Goal: Task Accomplishment & Management: Manage account settings

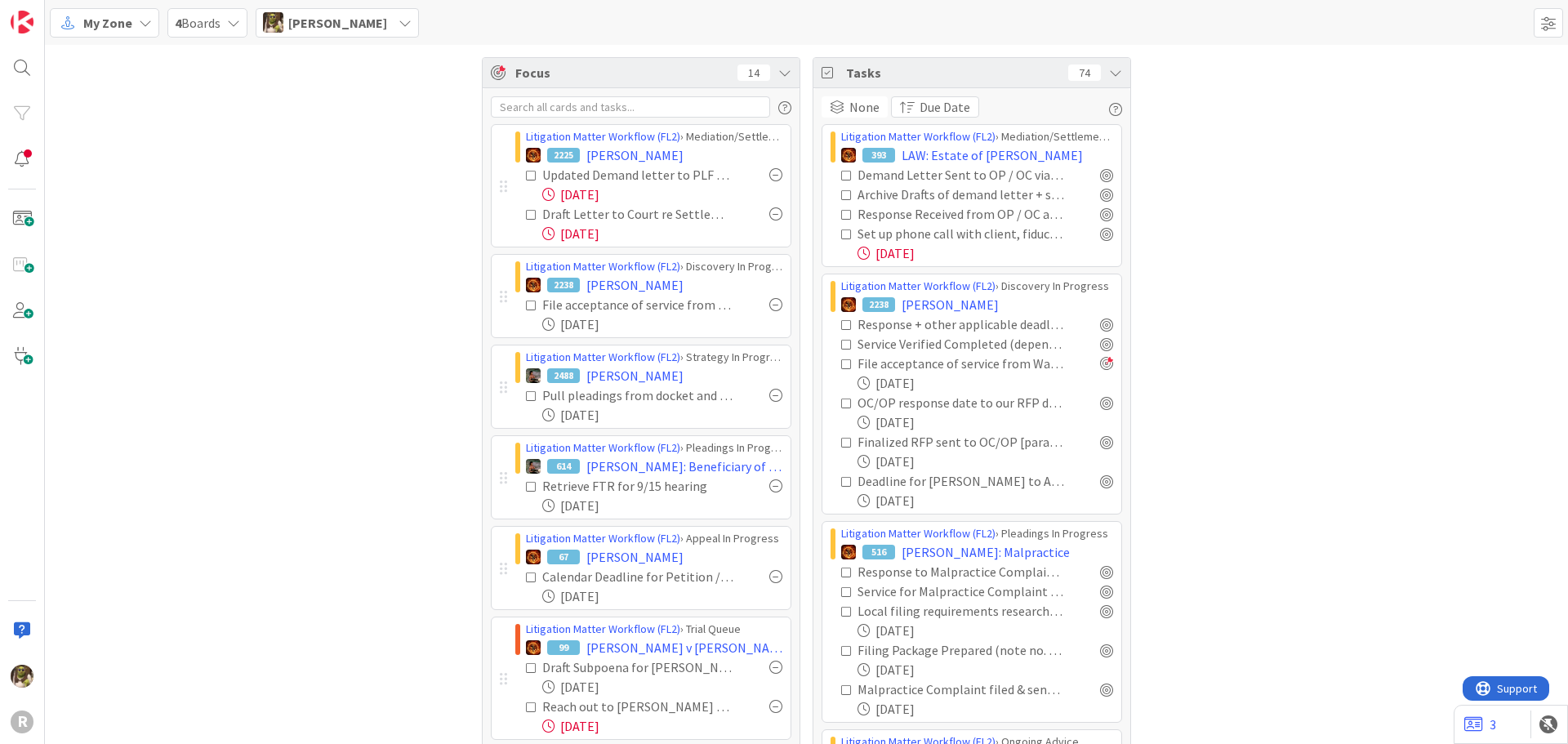
scroll to position [693, 0]
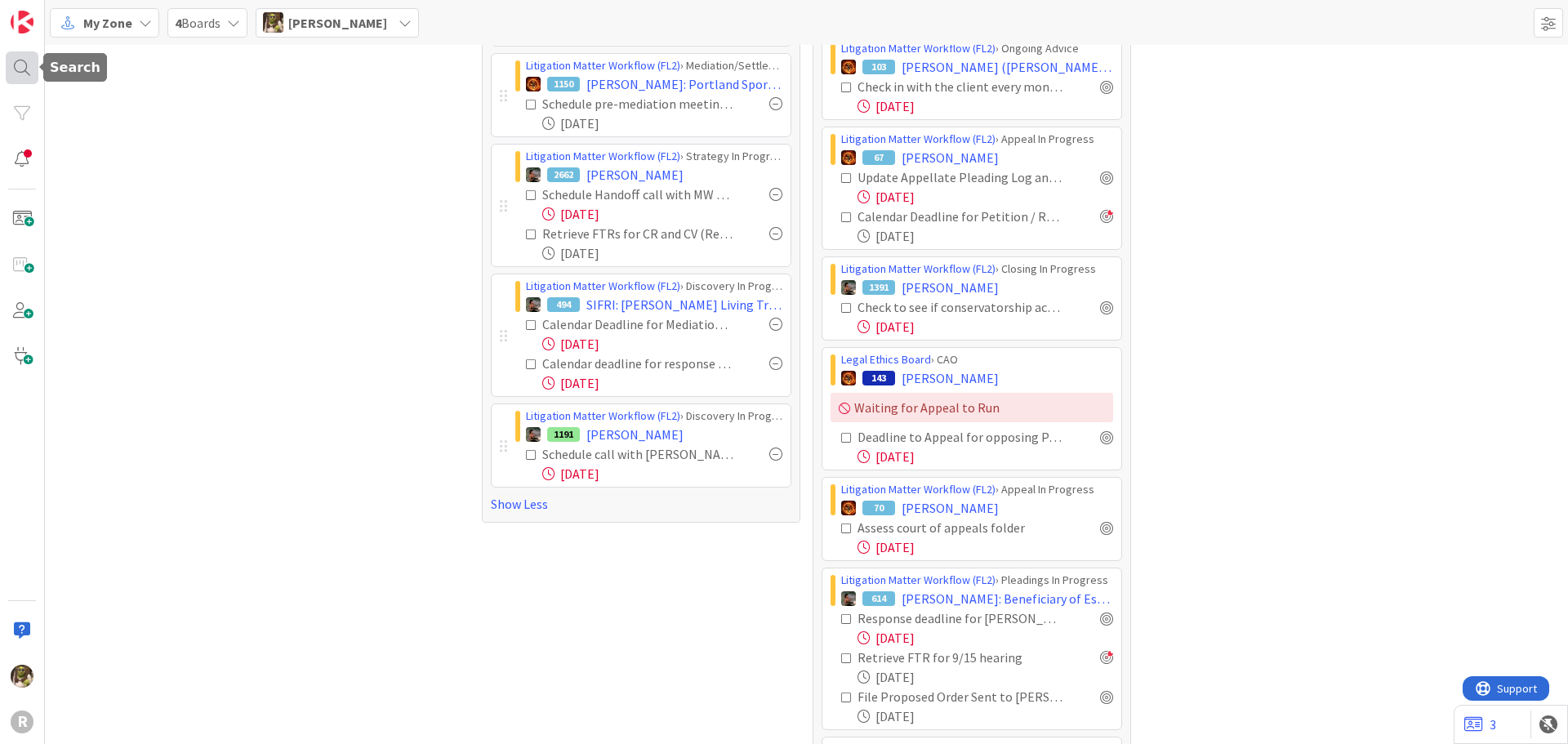
click at [26, 66] on div at bounding box center [22, 67] width 32 height 32
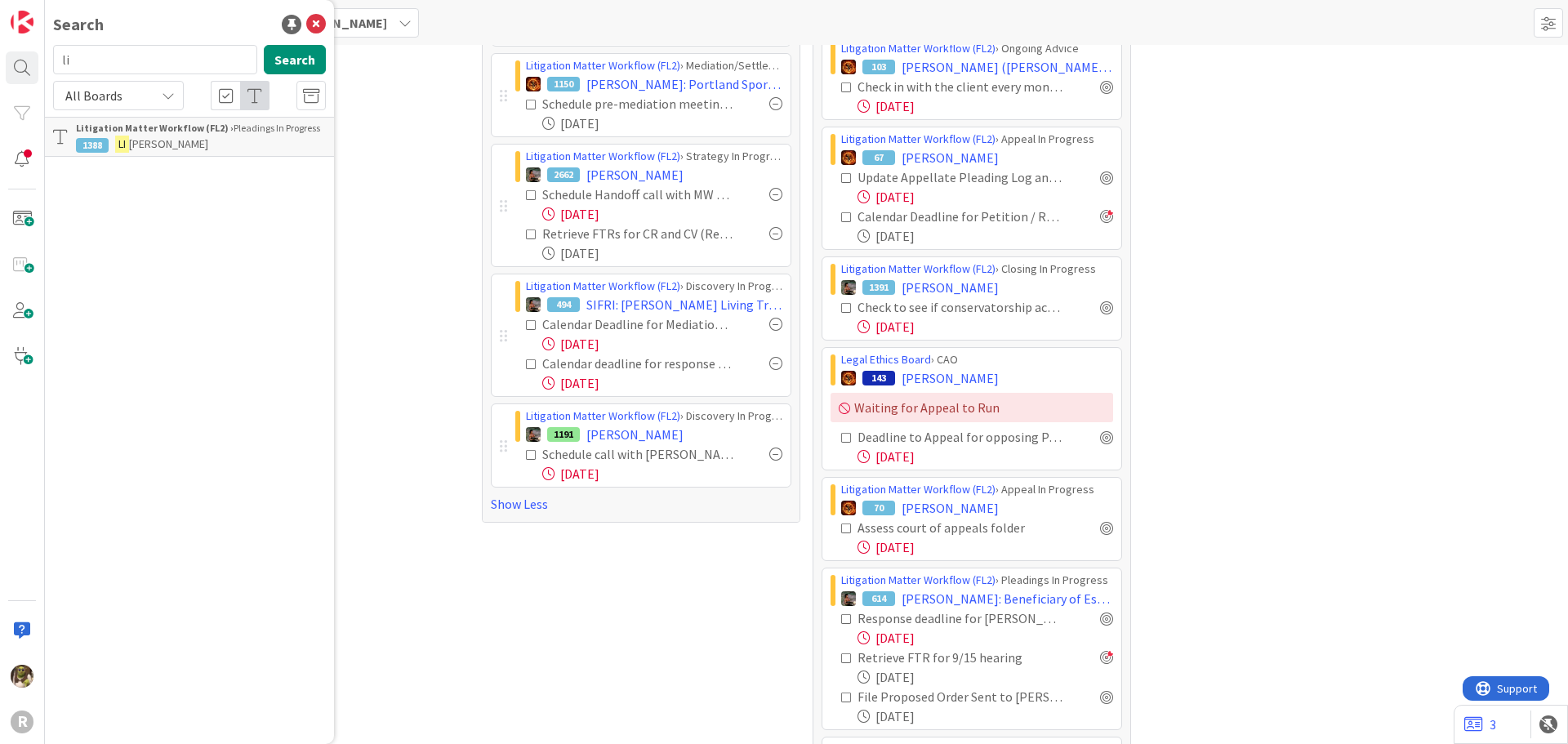
type input "l"
type input "[PERSON_NAME]"
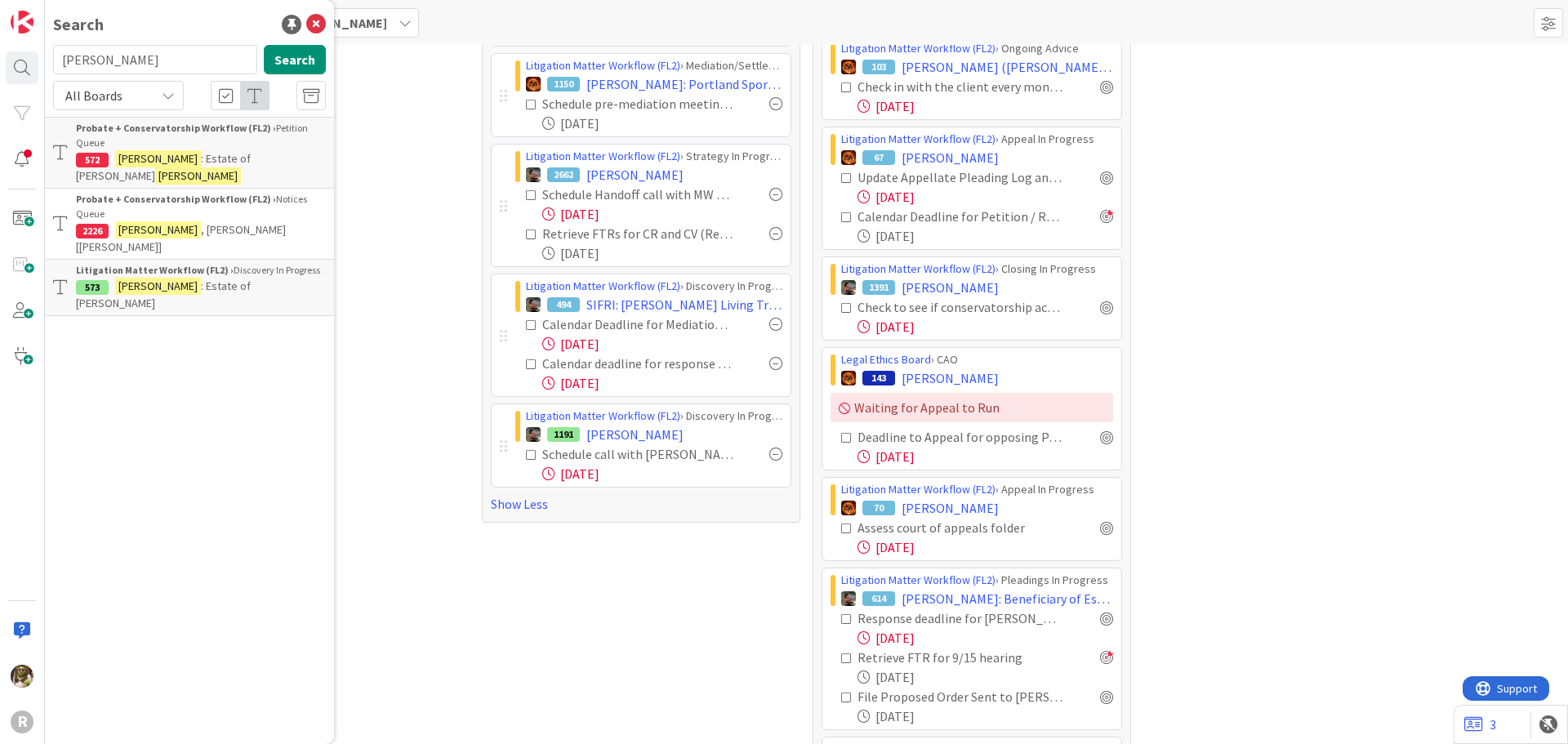
click at [223, 278] on span ": Estate of [PERSON_NAME]" at bounding box center [163, 294] width 174 height 31
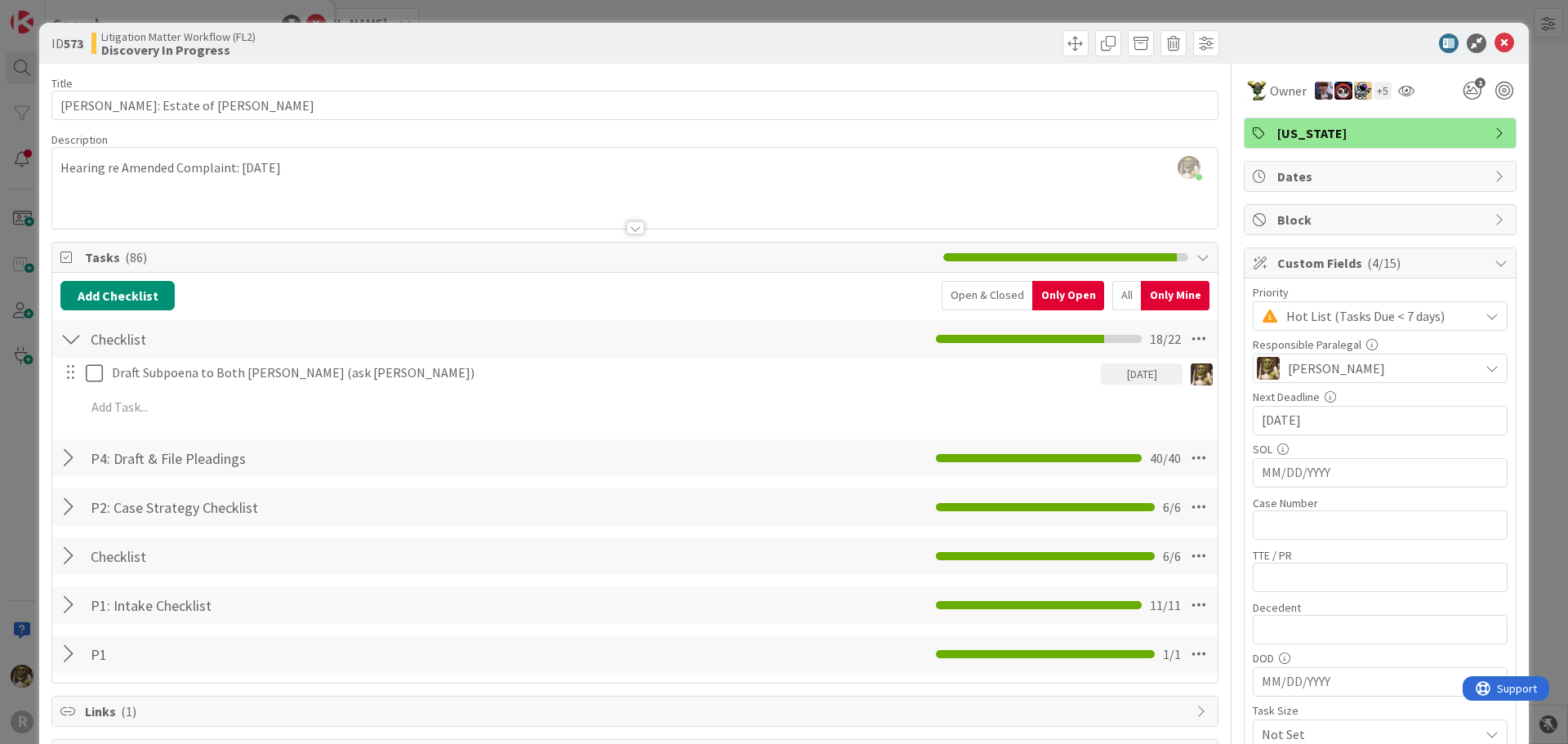
click at [1114, 294] on div "All" at bounding box center [1126, 296] width 28 height 29
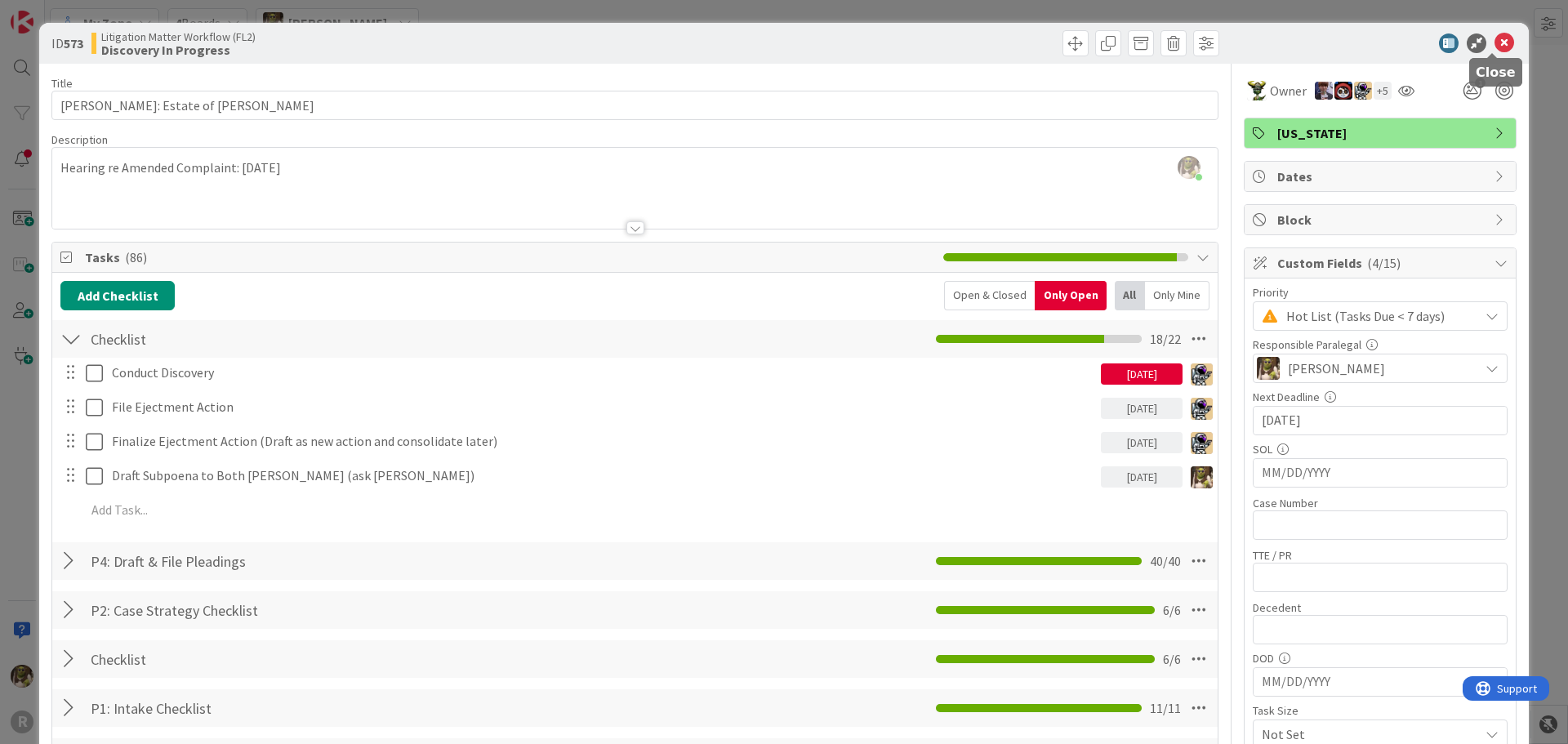
click at [1494, 44] on icon at bounding box center [1504, 43] width 20 height 20
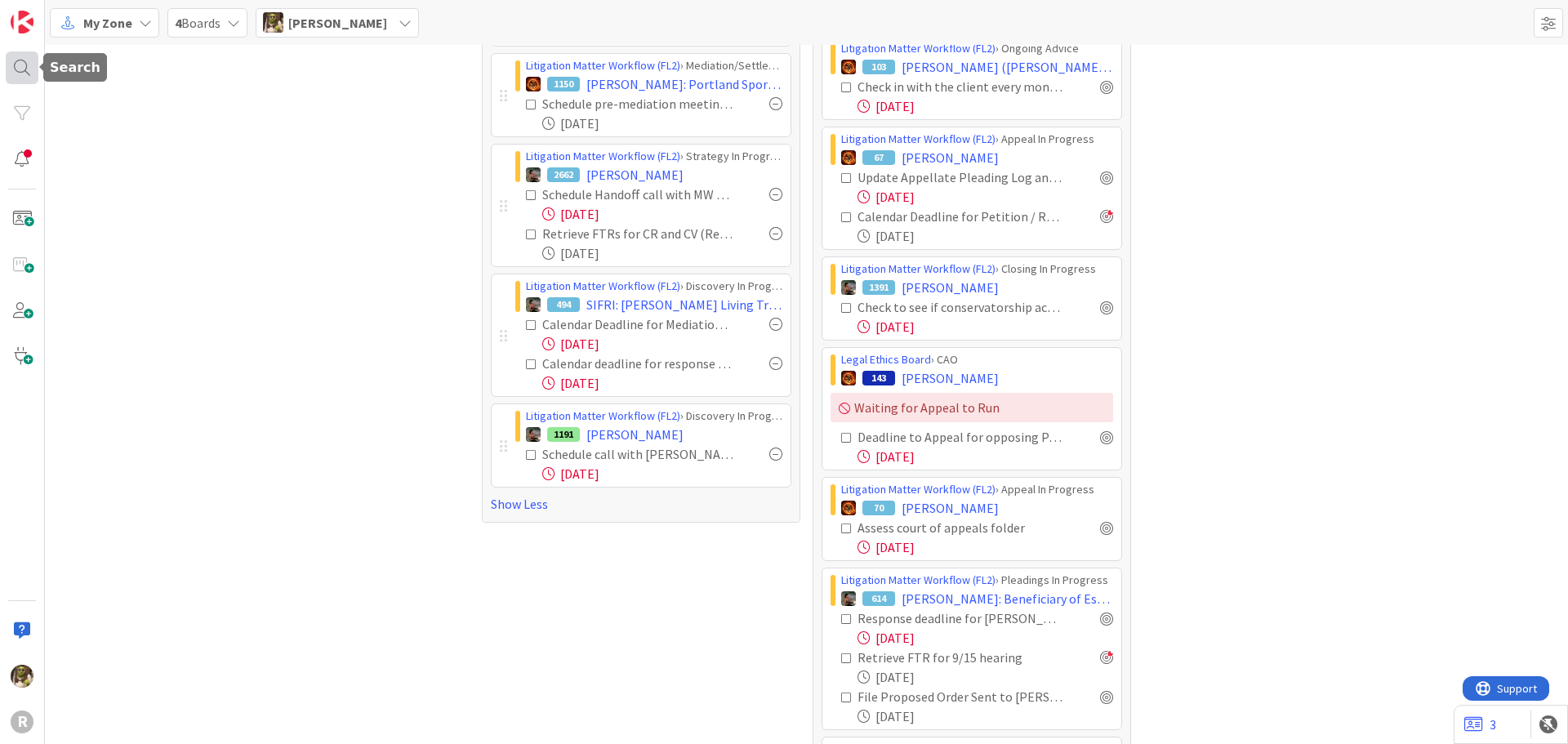
click at [24, 68] on div at bounding box center [22, 67] width 32 height 32
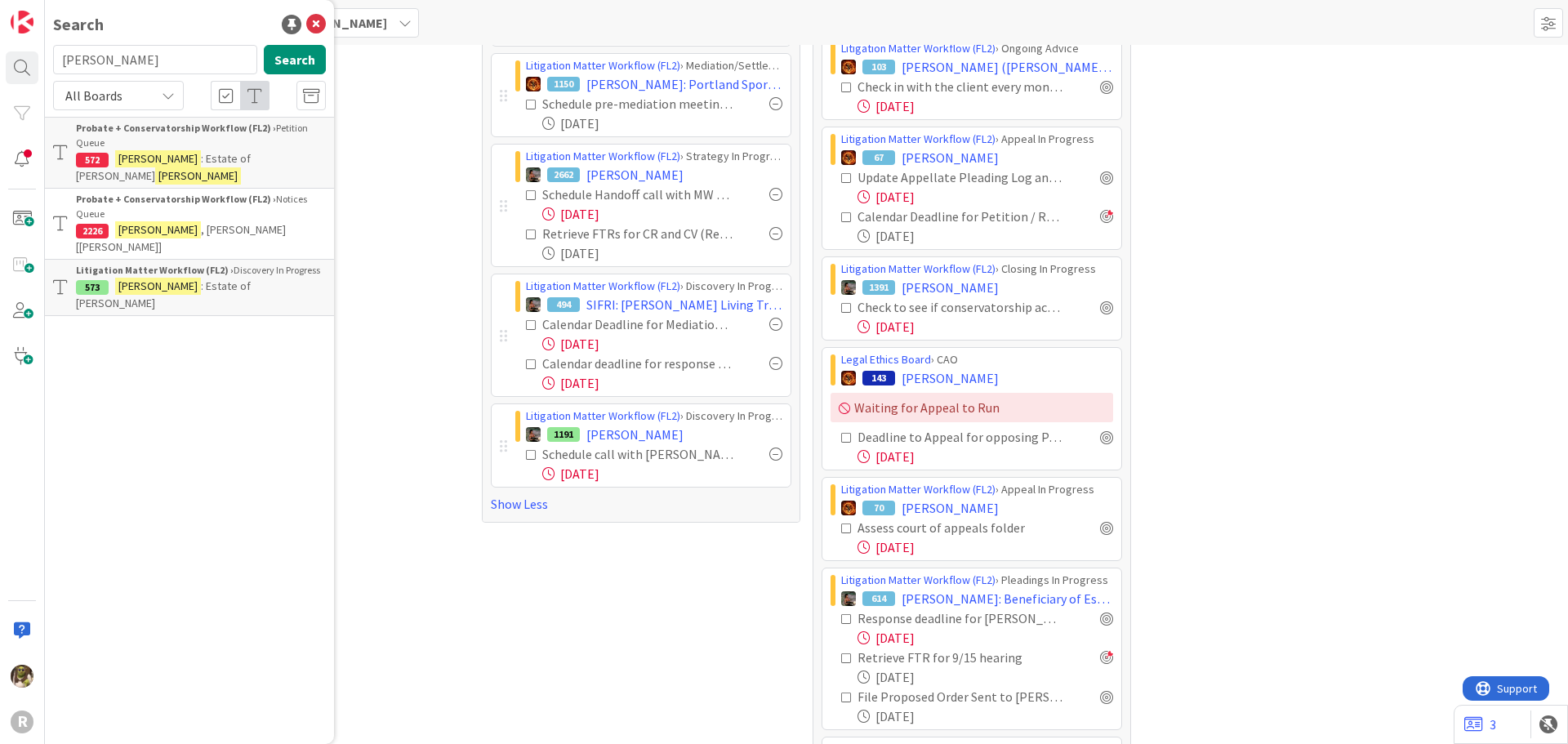
click at [198, 259] on link "Litigation Matter Workflow (FL2) › Discovery In Progress 573 [PERSON_NAME] : Es…" at bounding box center [189, 287] width 289 height 57
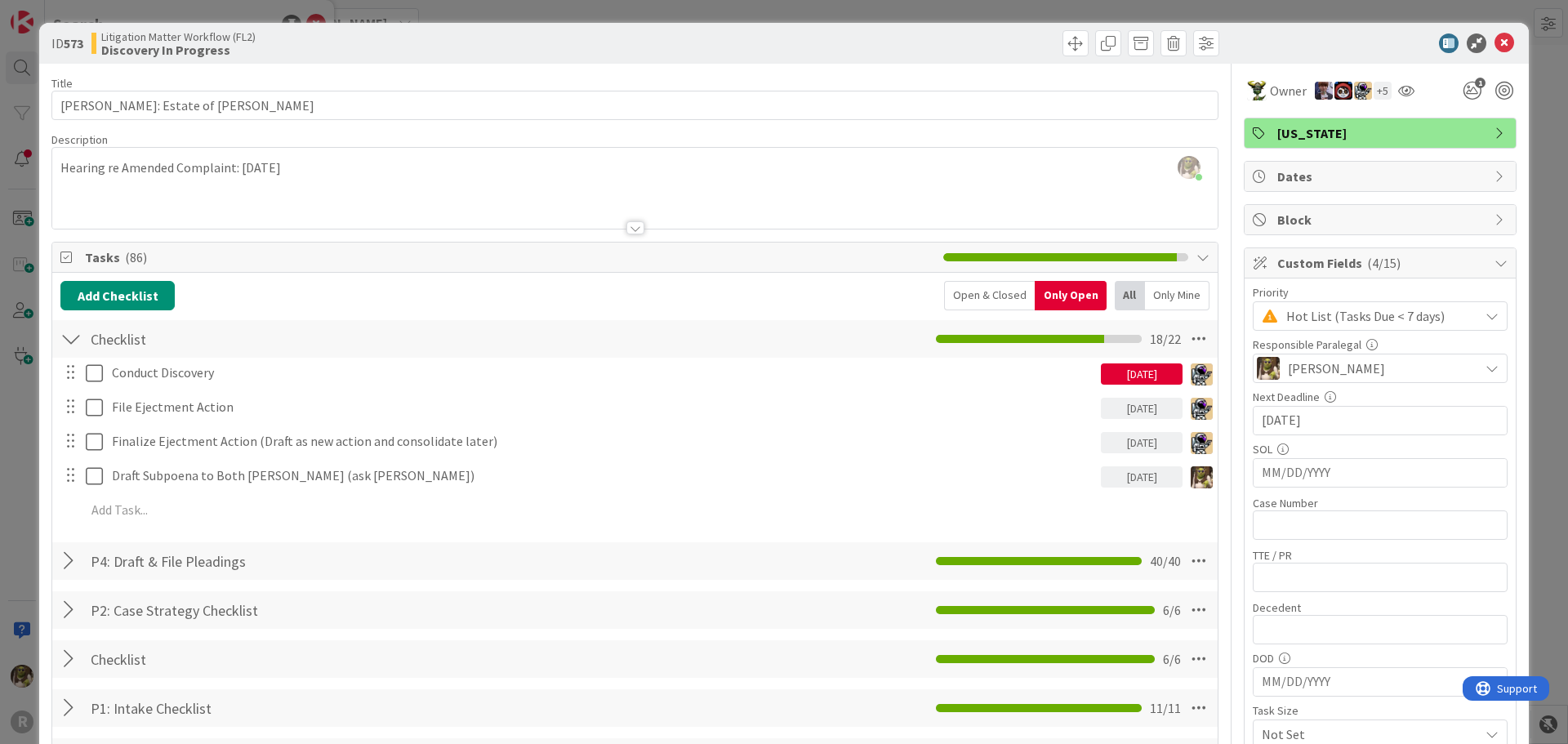
click at [1147, 291] on div "Only Mine" at bounding box center [1177, 296] width 65 height 29
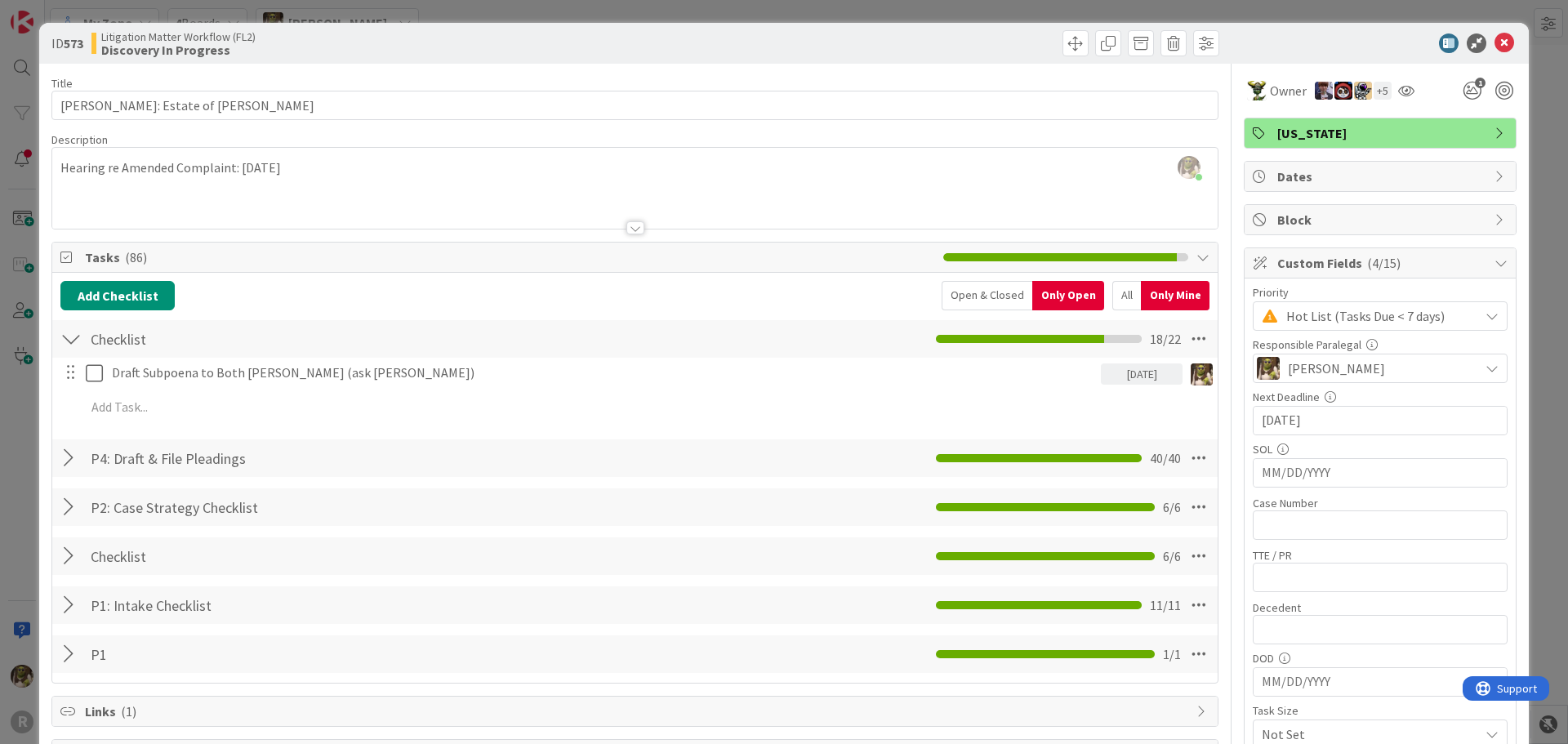
click at [989, 301] on div "Open & Closed" at bounding box center [987, 296] width 90 height 29
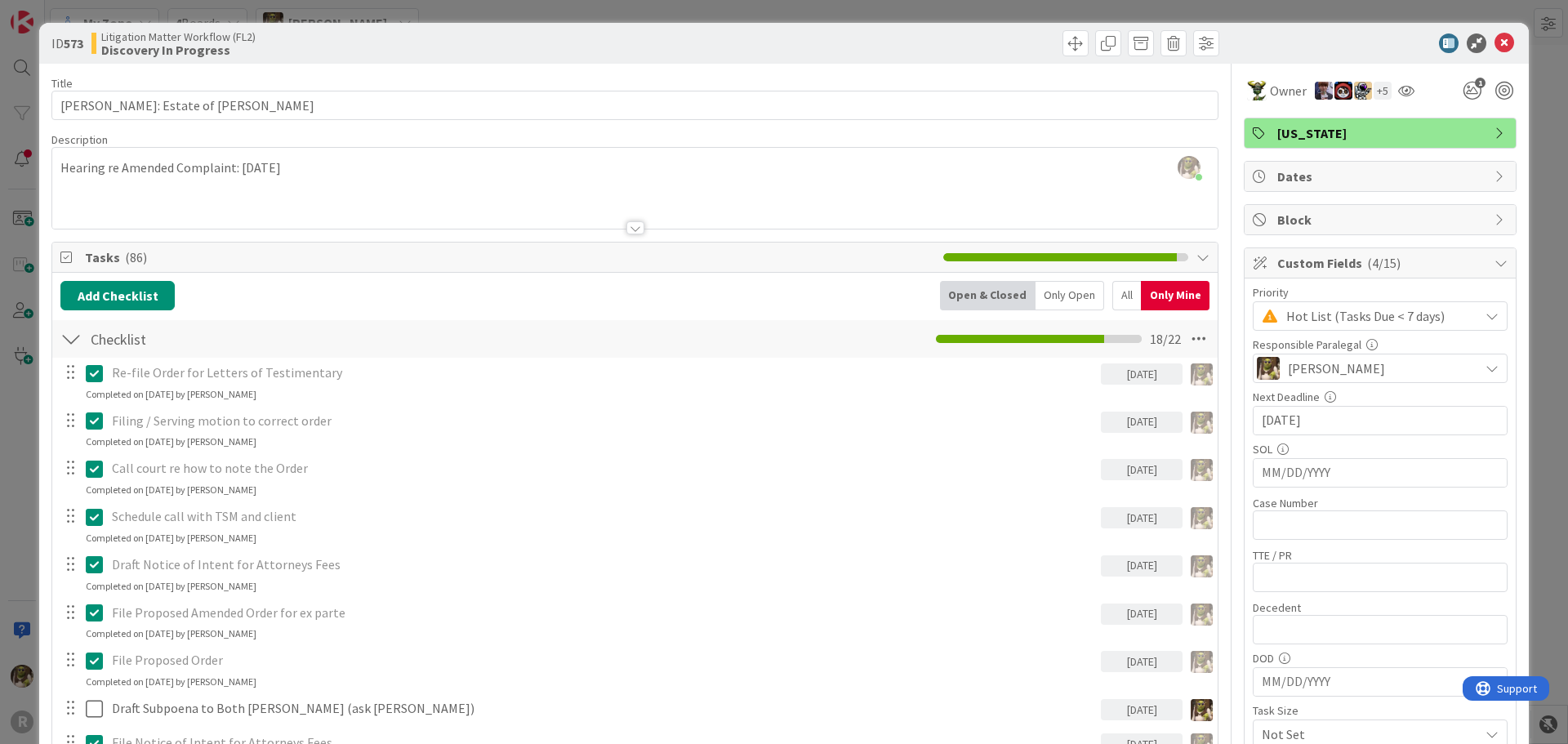
click at [1064, 307] on div "Only Open" at bounding box center [1069, 296] width 69 height 29
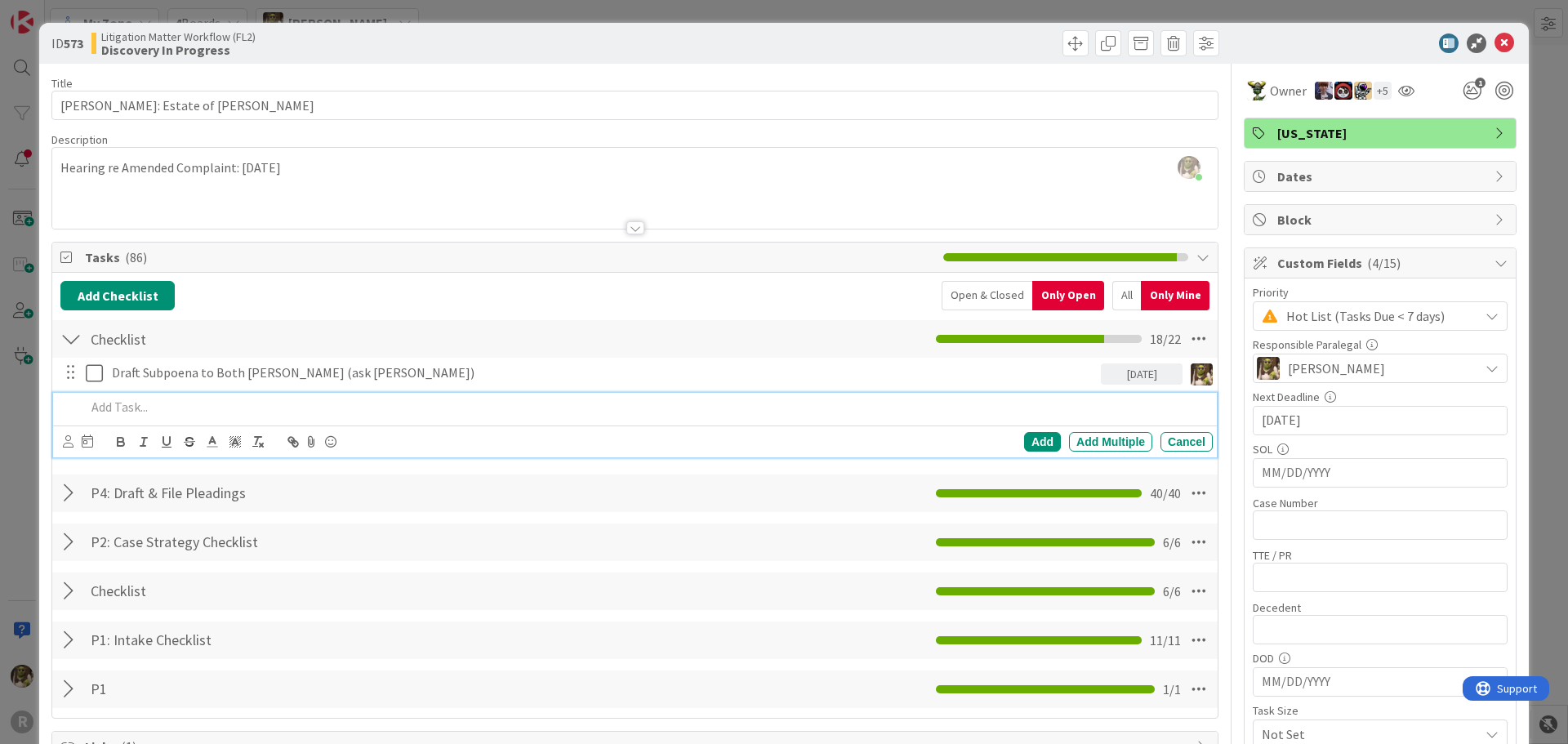
click at [271, 416] on p at bounding box center [645, 407] width 1120 height 19
click at [75, 442] on div at bounding box center [77, 442] width 30 height 20
click at [63, 443] on icon at bounding box center [68, 441] width 11 height 12
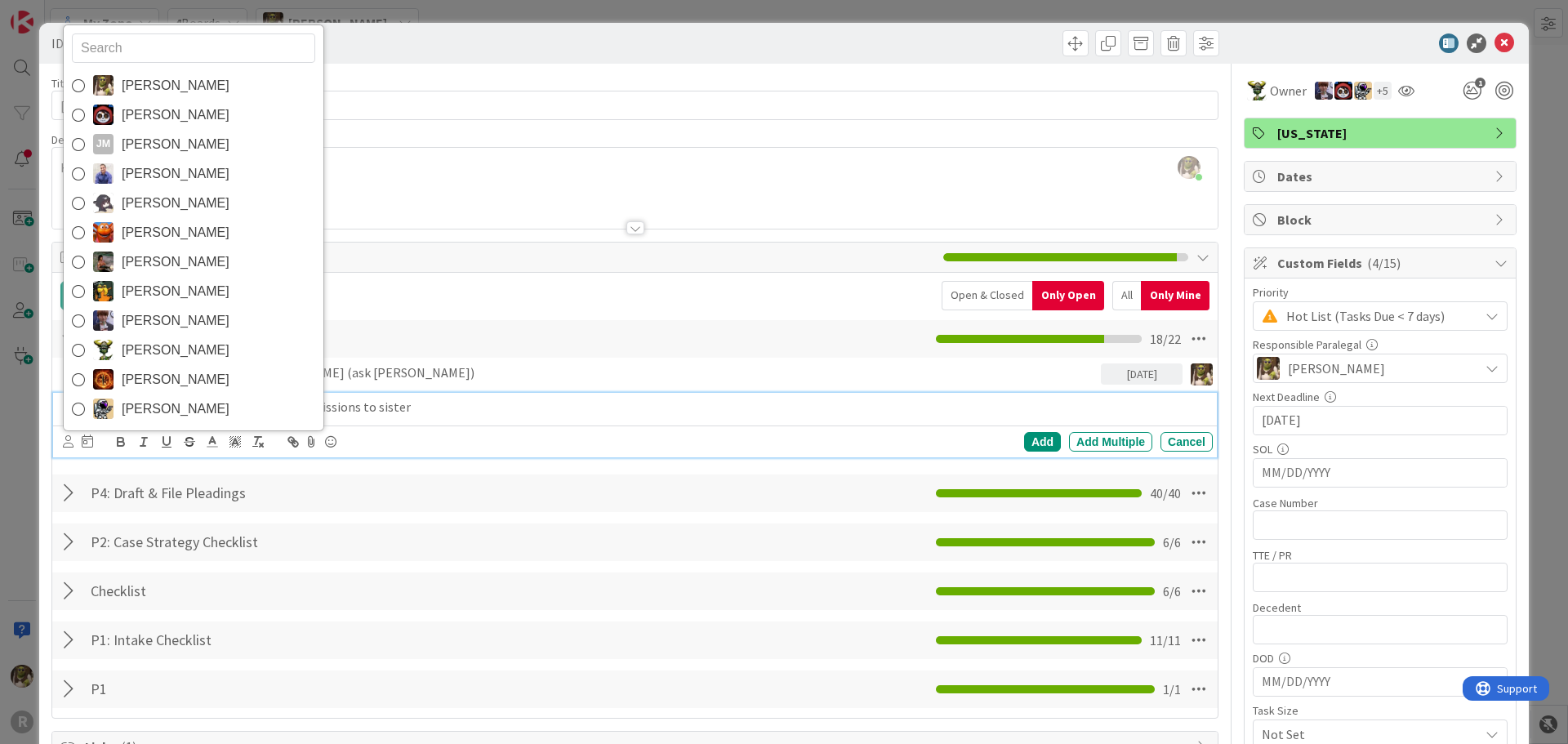
drag, startPoint x: 147, startPoint y: 79, endPoint x: 147, endPoint y: 89, distance: 10.0
click at [147, 79] on span "[PERSON_NAME]" at bounding box center [175, 85] width 108 height 25
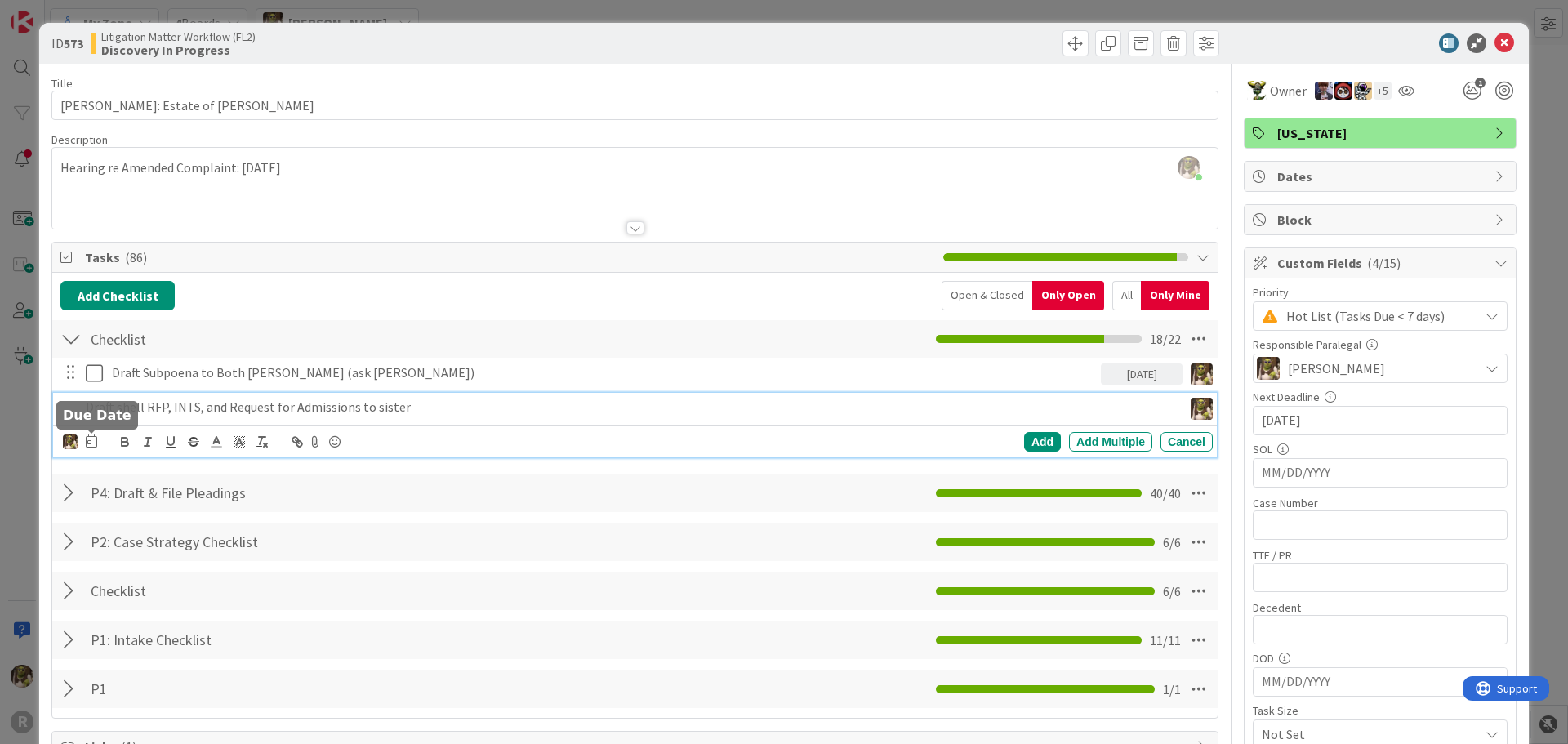
click at [94, 438] on icon at bounding box center [91, 440] width 12 height 13
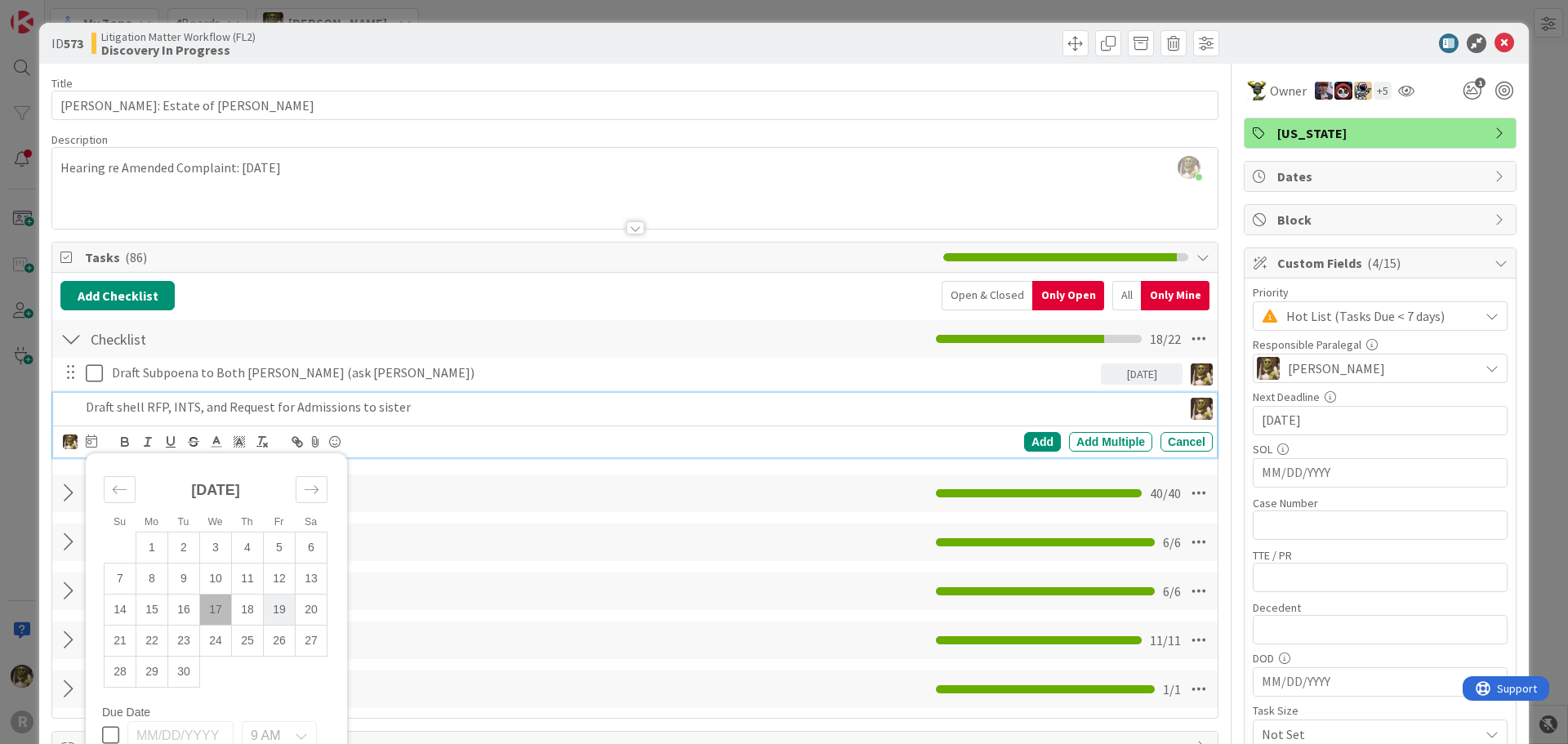
click at [278, 616] on td "19" at bounding box center [279, 610] width 31 height 31
click at [1028, 436] on div "Add" at bounding box center [1042, 442] width 36 height 20
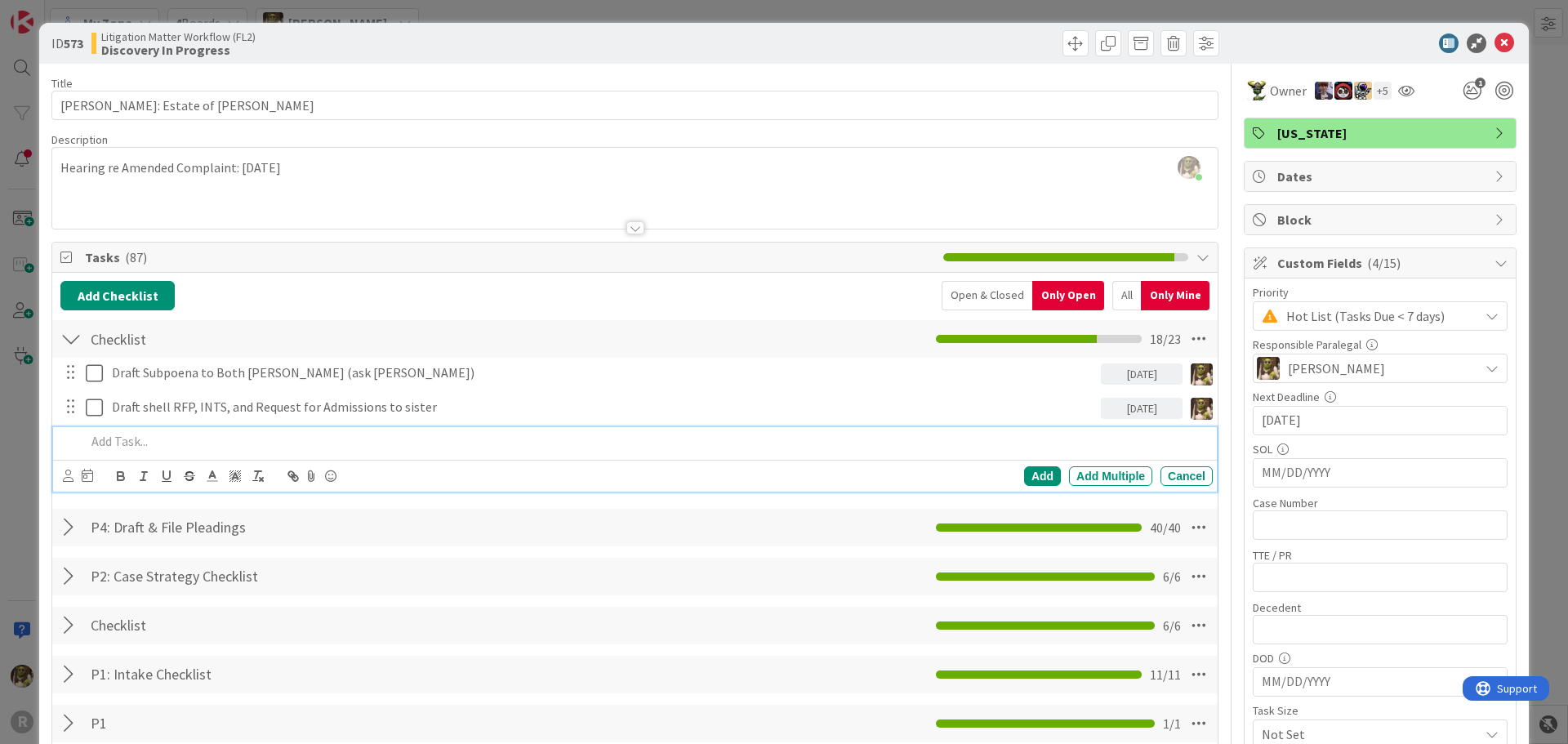
click at [153, 442] on p at bounding box center [645, 441] width 1120 height 19
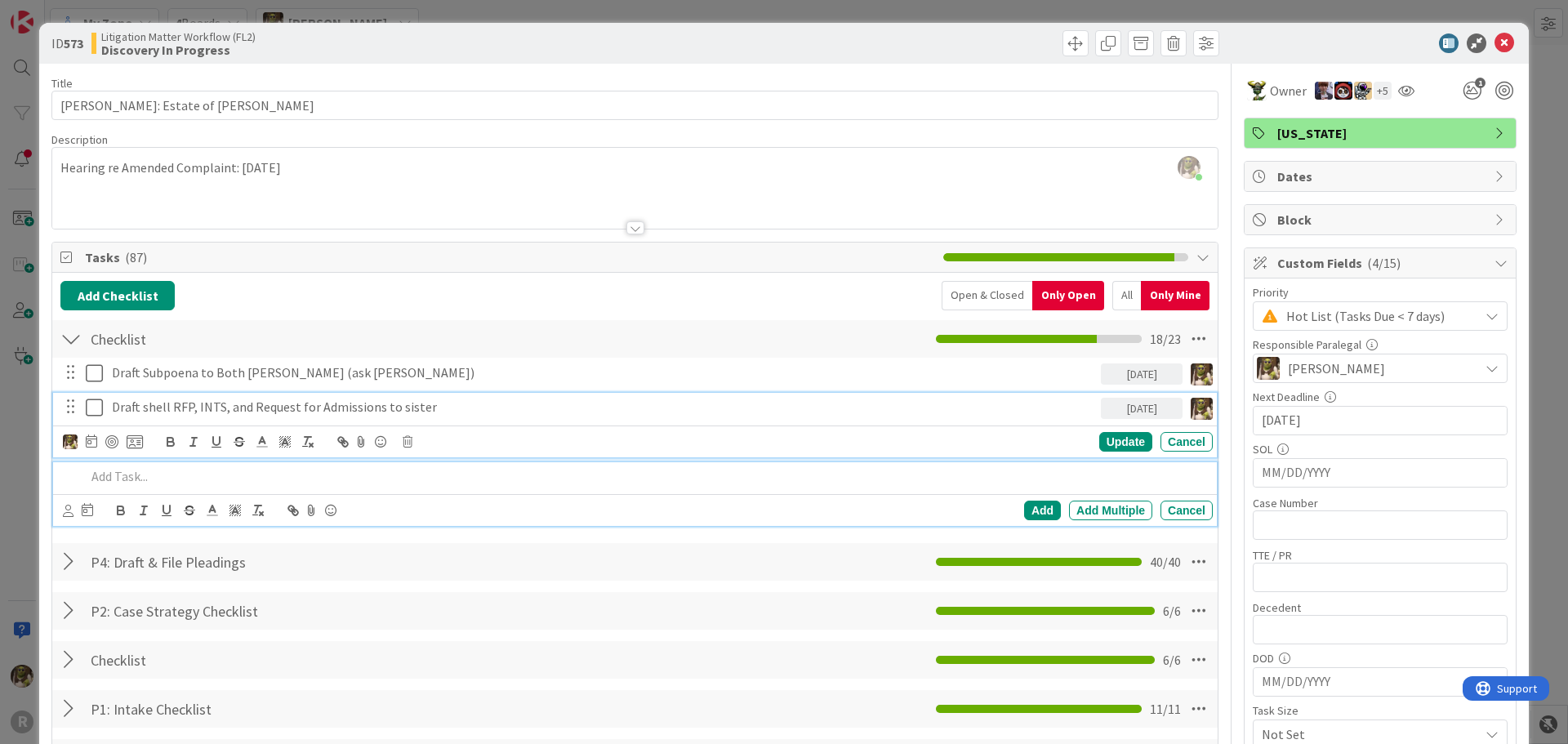
click at [147, 408] on p "Draft shell RFP, INTS, and Request for Admissions to sister" at bounding box center [603, 407] width 982 height 19
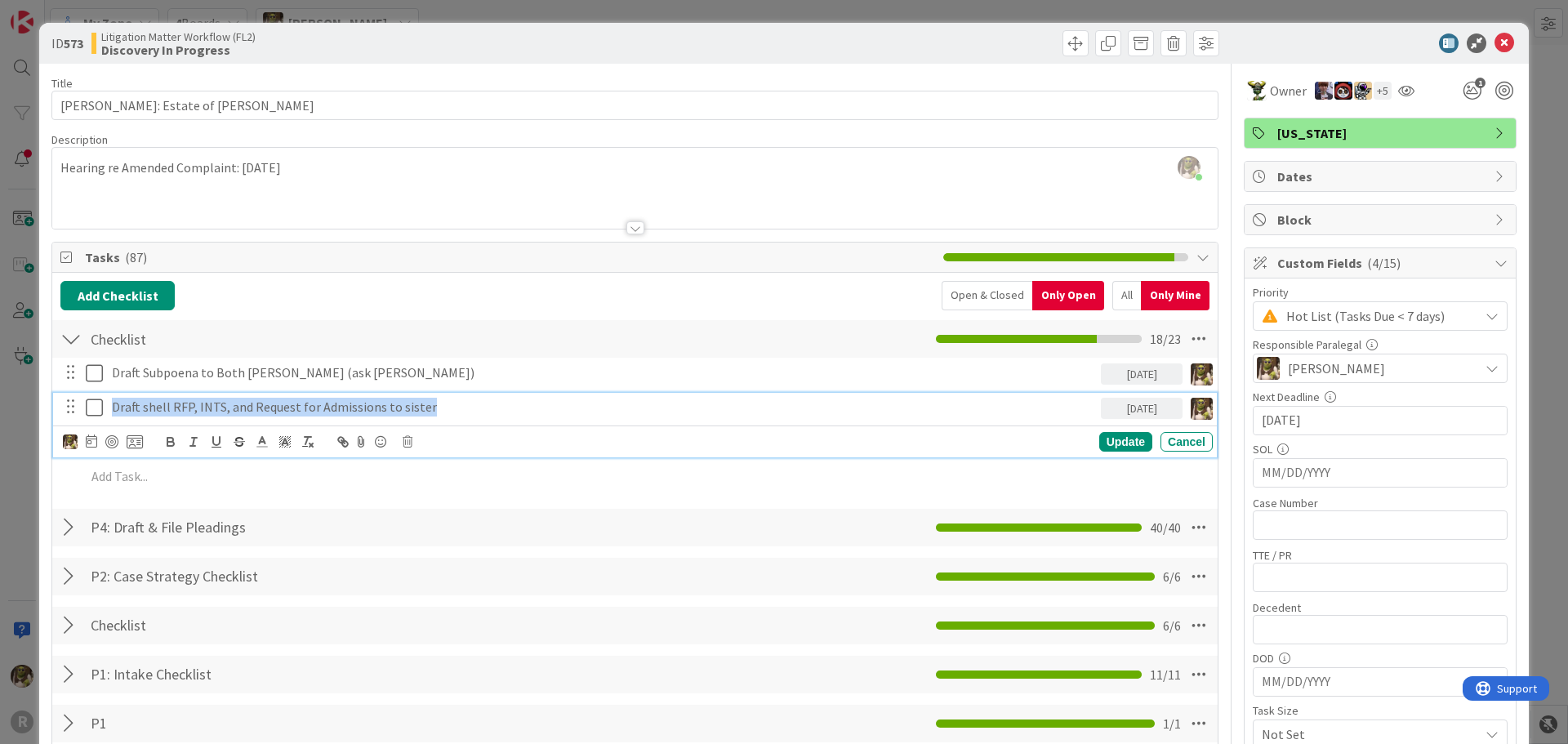
drag, startPoint x: 427, startPoint y: 403, endPoint x: 104, endPoint y: 398, distance: 323.0
click at [104, 398] on div "Draft shell RFP, INTS, and Request for Admissions to sister [DEMOGRAPHIC_DATA][…" at bounding box center [636, 407] width 1152 height 28
copy p "Draft shell RFP, INTS, and Request for Admissions to sister"
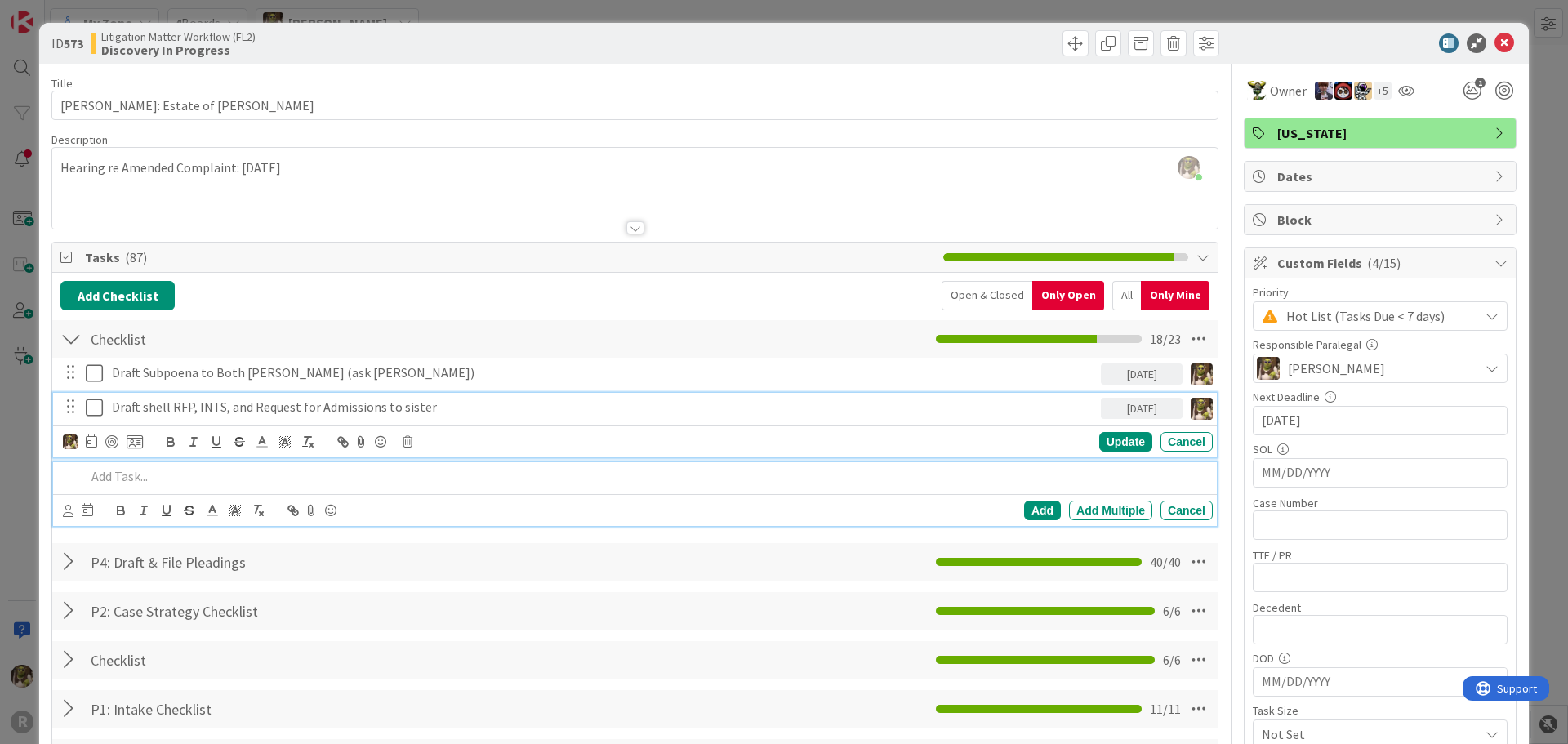
click at [127, 480] on p at bounding box center [645, 476] width 1120 height 19
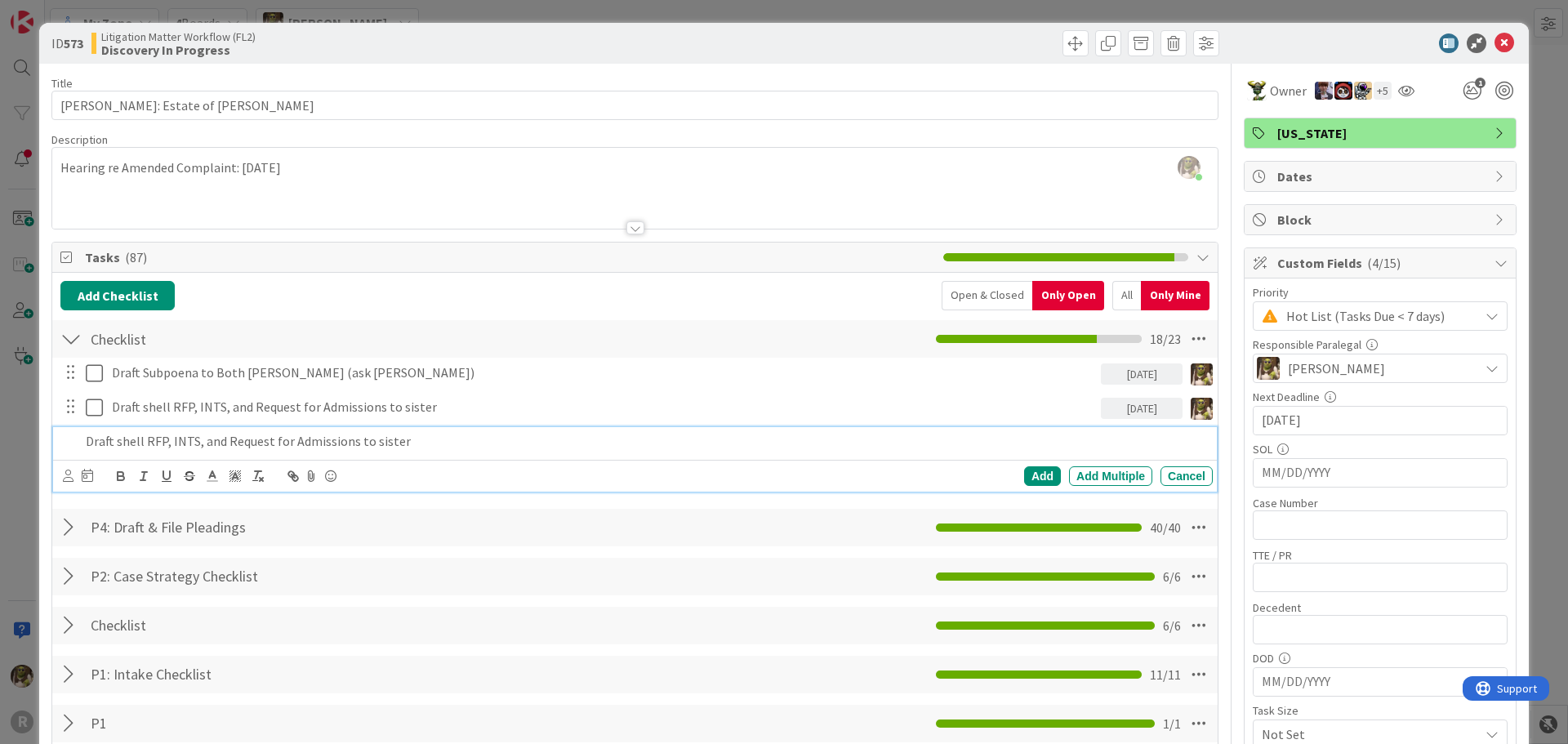
click at [140, 438] on p "Draft shell RFP, INTS, and Request for Admissions to sister" at bounding box center [645, 441] width 1120 height 19
click at [170, 444] on p "Draft RFPs, INTS, and Request for Admissions to sister" at bounding box center [645, 441] width 1120 height 19
click at [394, 439] on p "Draft RFPs, INTs, and Request for Admissions to sister" at bounding box center [645, 441] width 1120 height 19
click at [69, 476] on icon at bounding box center [68, 475] width 11 height 12
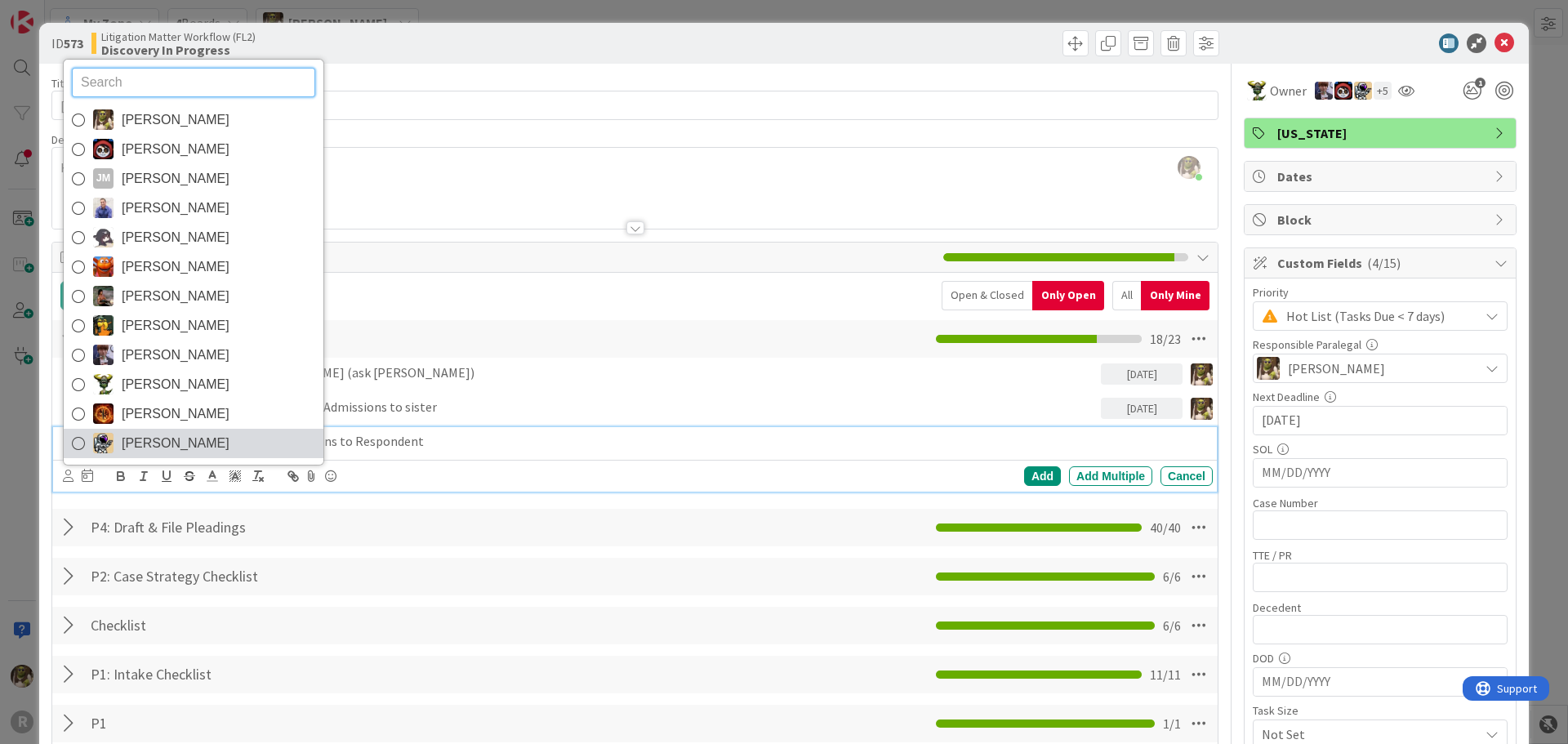
click at [80, 443] on icon at bounding box center [77, 443] width 13 height 25
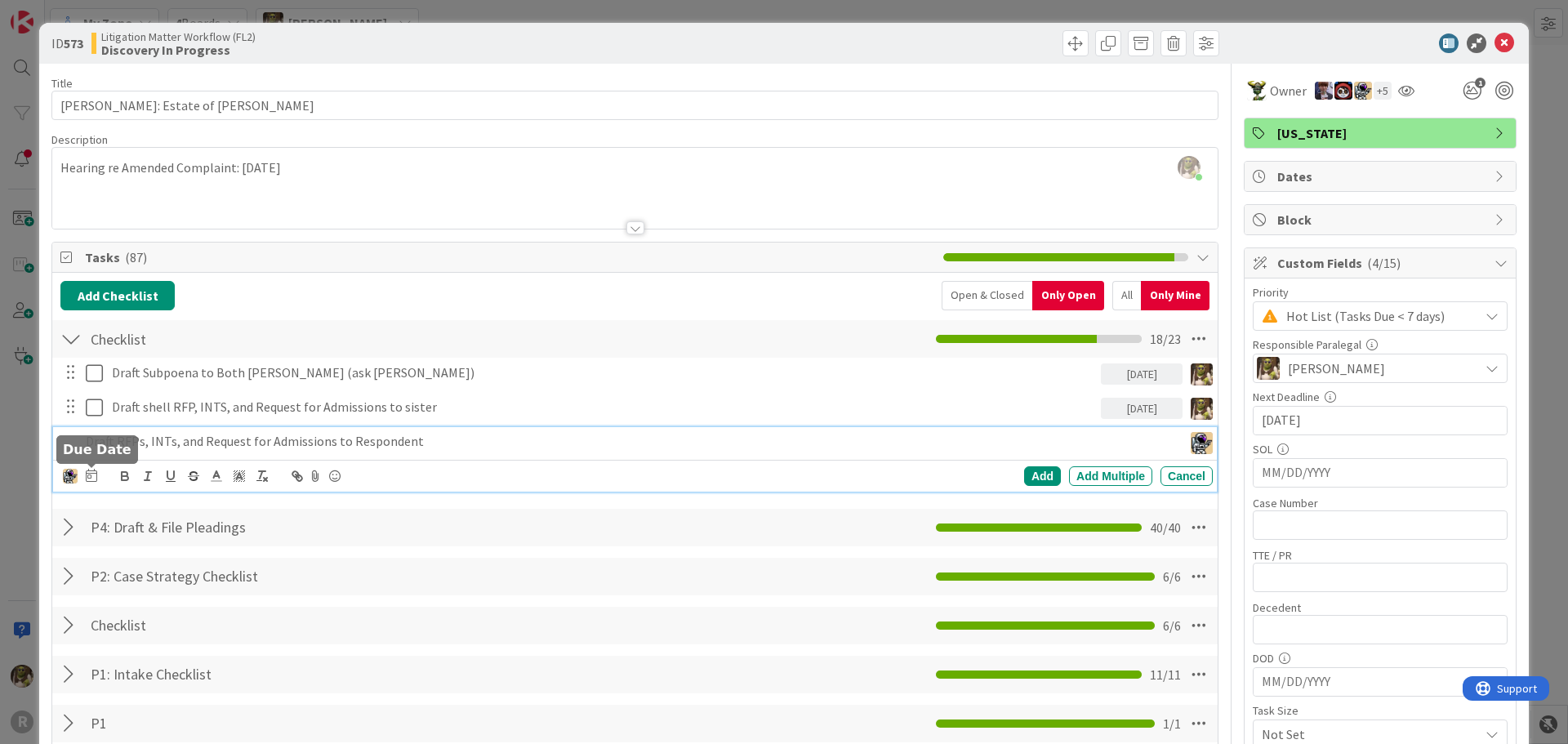
click at [90, 477] on icon at bounding box center [91, 474] width 12 height 13
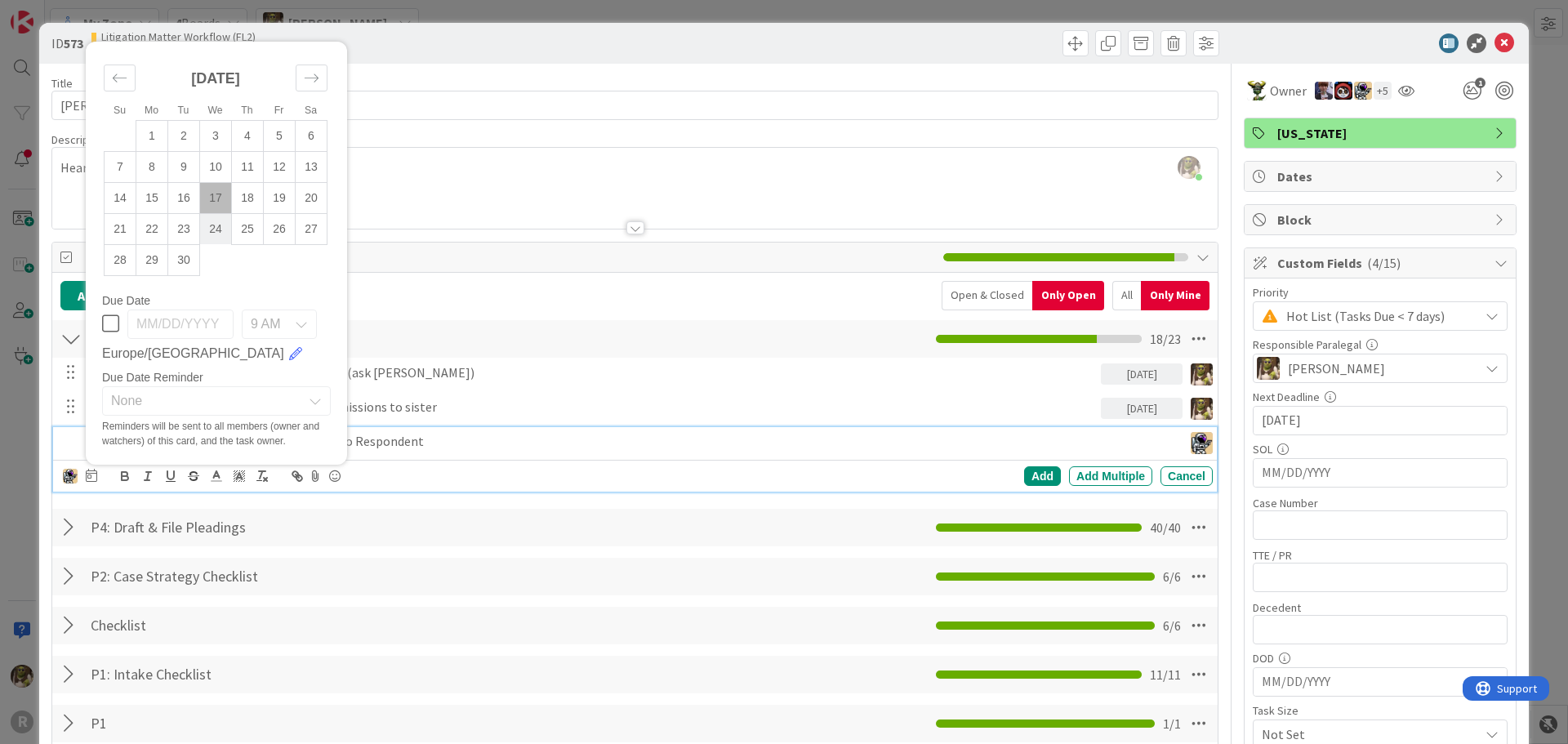
click at [216, 231] on td "24" at bounding box center [216, 228] width 31 height 31
click at [1028, 474] on div "Add" at bounding box center [1042, 476] width 36 height 20
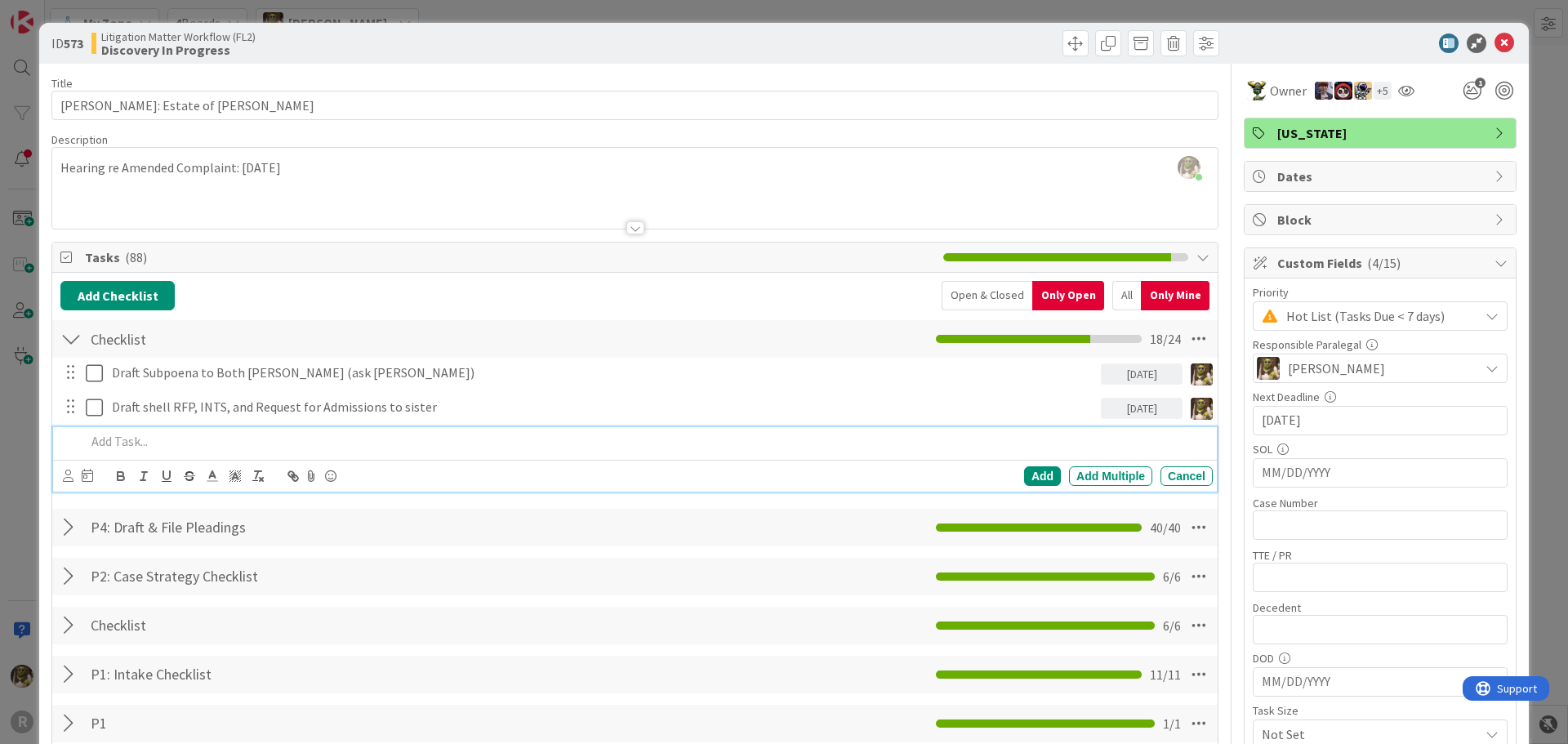
click at [119, 441] on p at bounding box center [645, 441] width 1120 height 19
click at [69, 477] on icon at bounding box center [68, 475] width 11 height 12
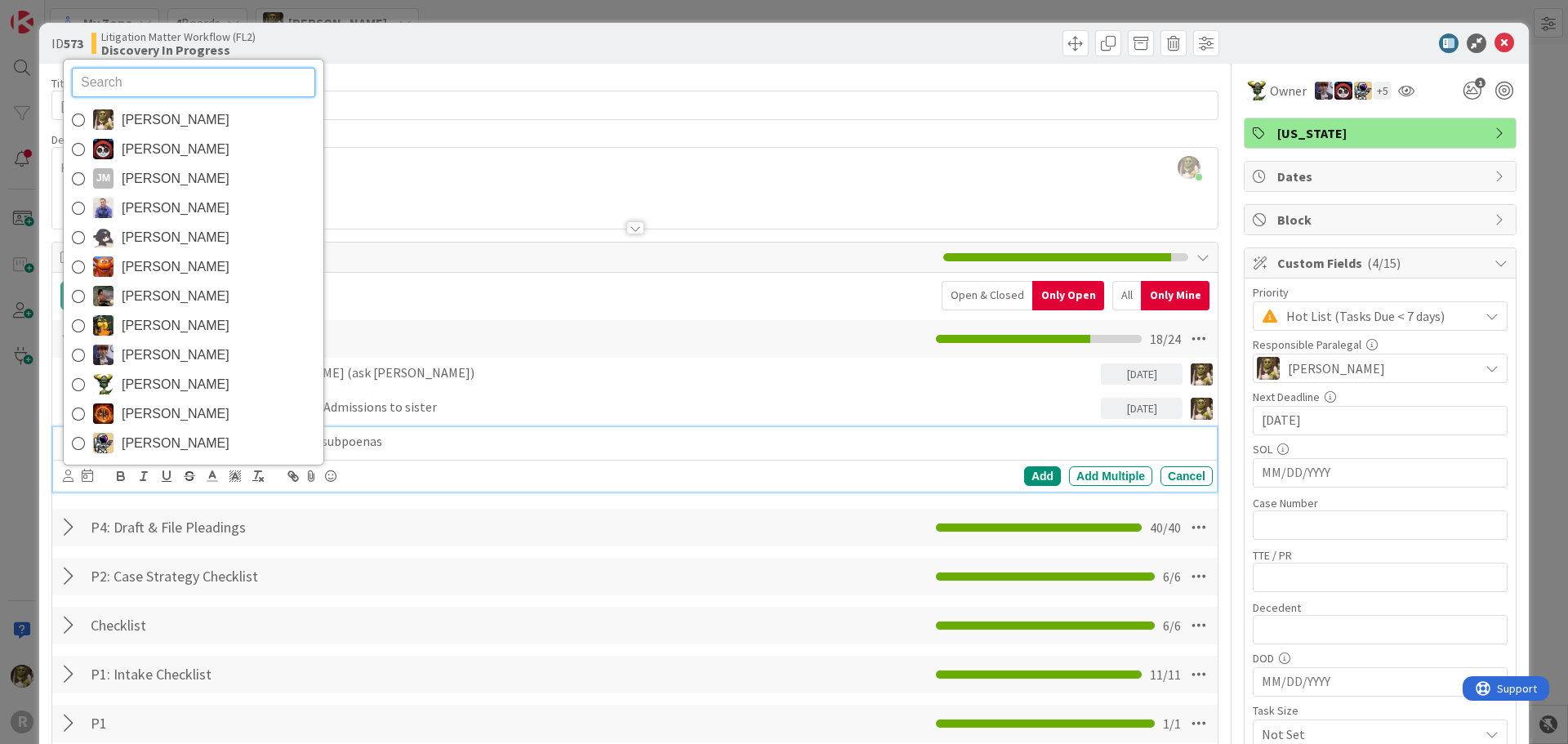
drag, startPoint x: 132, startPoint y: 120, endPoint x: 140, endPoint y: 164, distance: 44.7
click at [132, 120] on span "[PERSON_NAME]" at bounding box center [175, 120] width 108 height 25
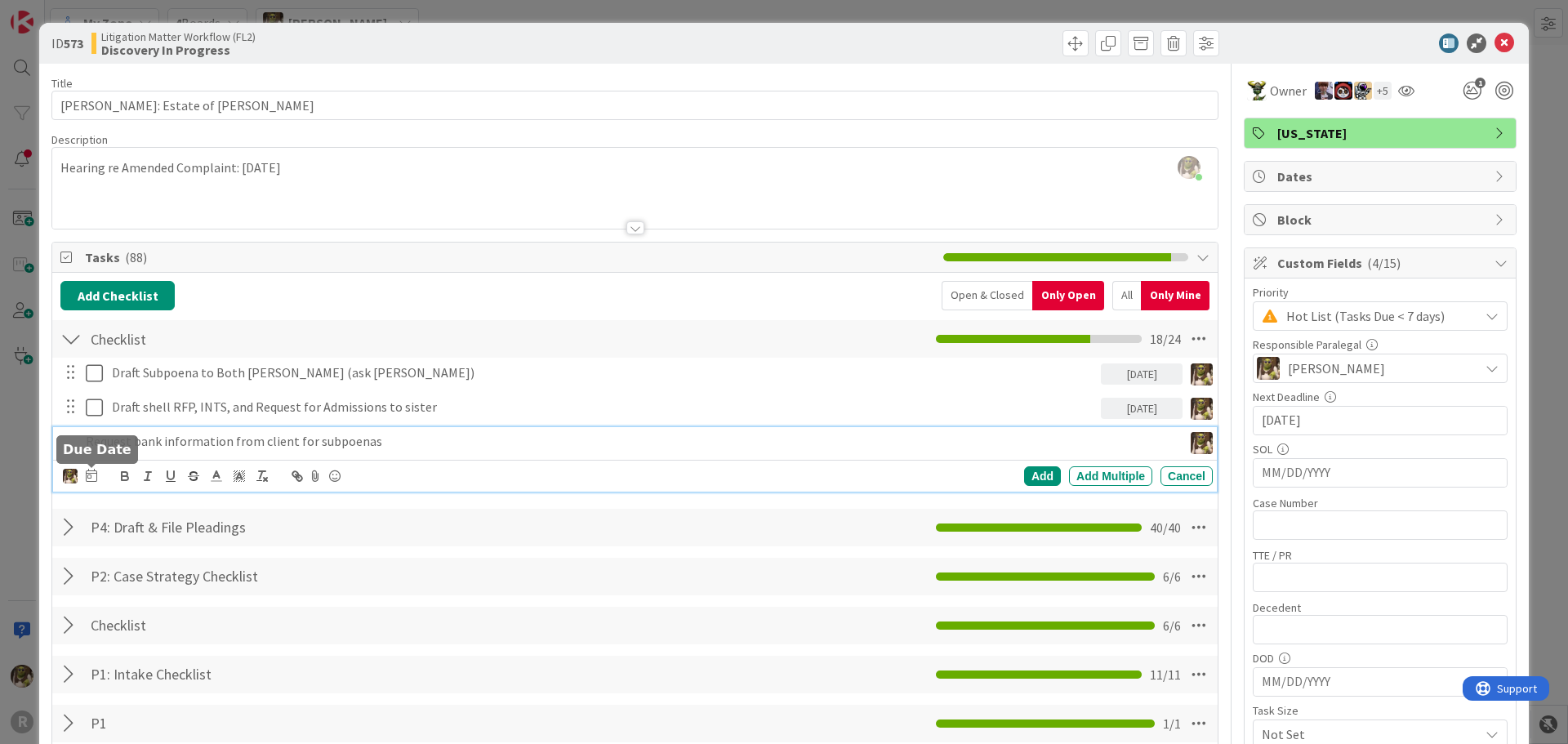
click at [92, 478] on icon at bounding box center [91, 474] width 12 height 13
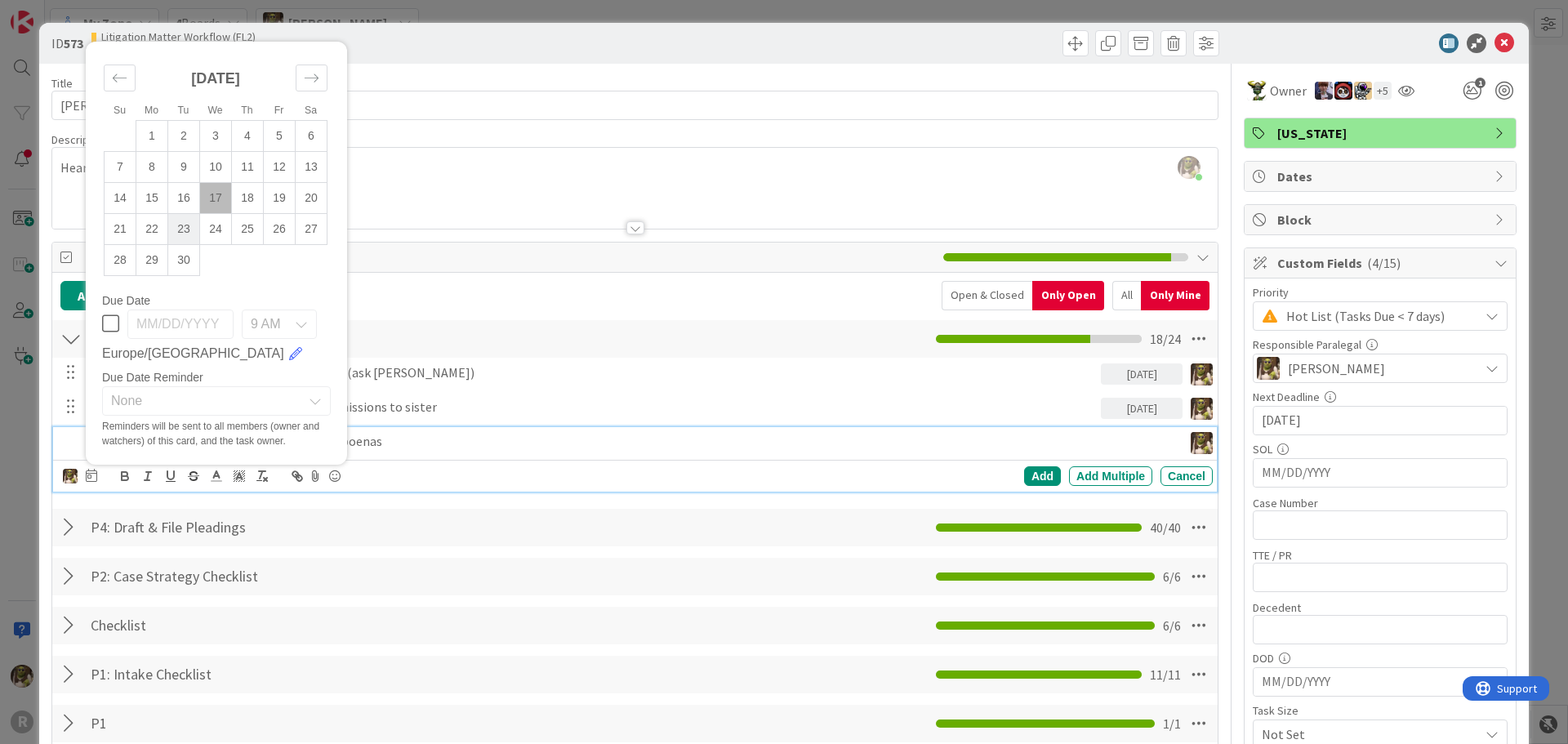
click at [189, 221] on td "23" at bounding box center [184, 228] width 31 height 31
click at [156, 222] on td "22" at bounding box center [152, 228] width 31 height 31
click at [1034, 470] on div "Add" at bounding box center [1042, 476] width 36 height 20
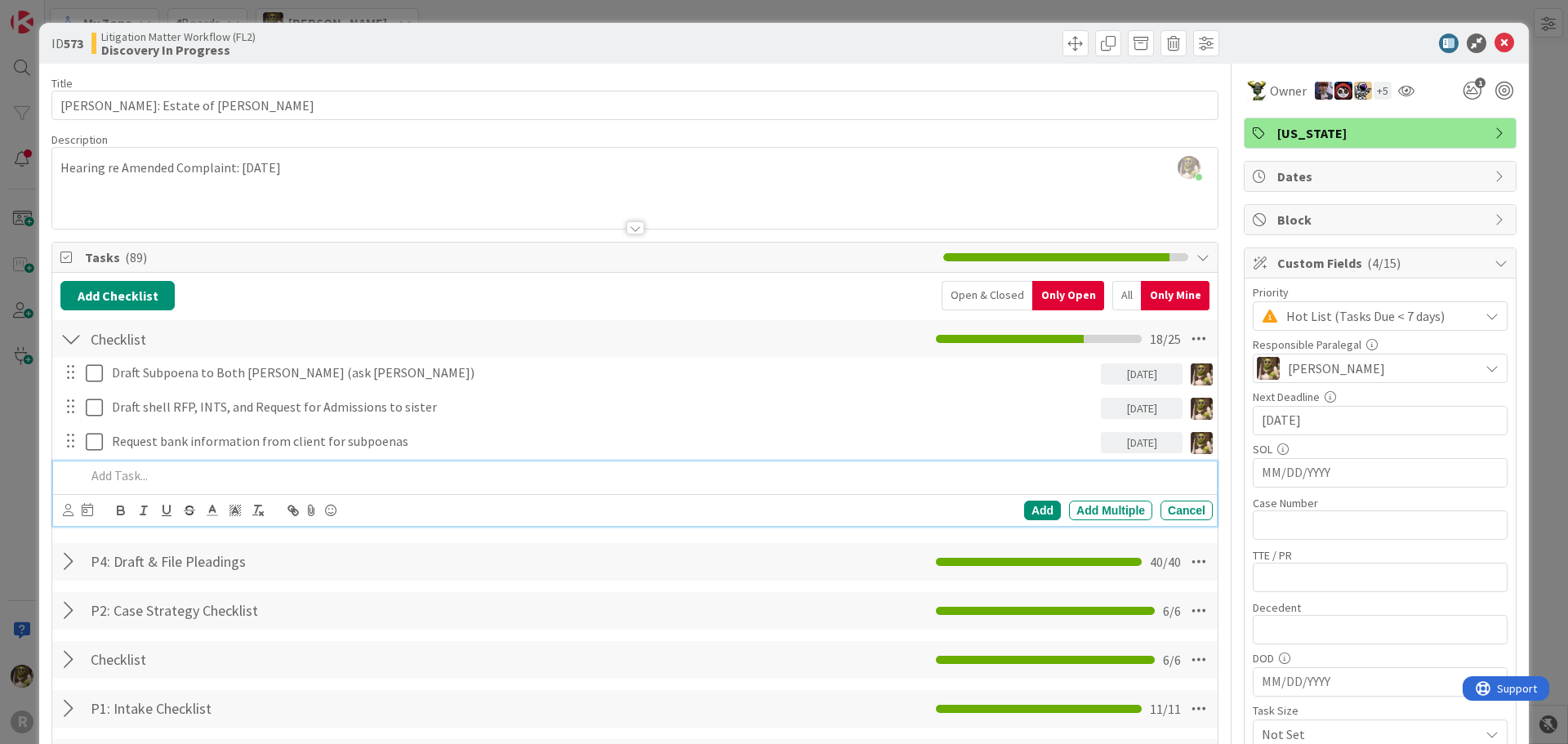
click at [166, 472] on p at bounding box center [645, 475] width 1120 height 19
click at [73, 508] on icon at bounding box center [68, 510] width 11 height 12
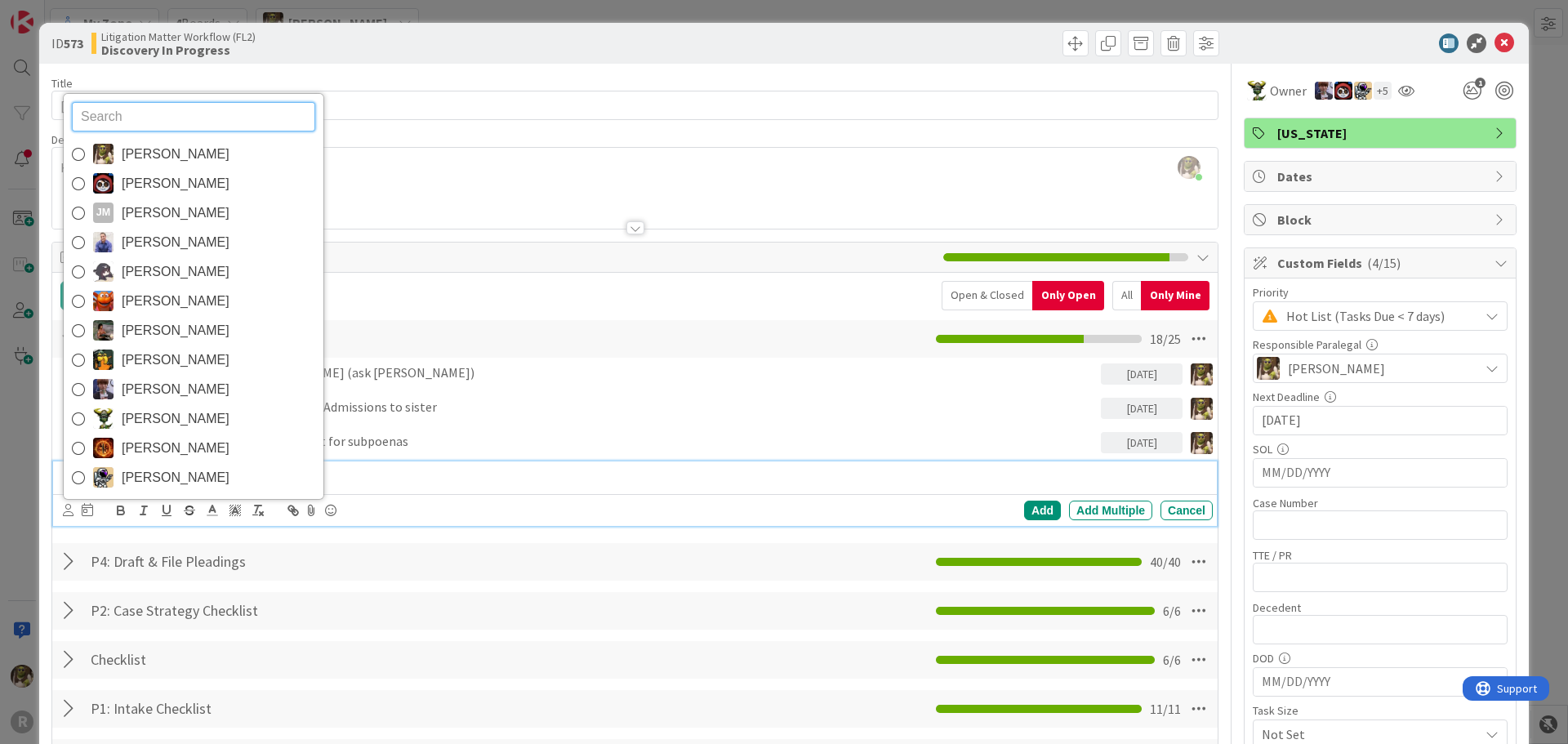
drag, startPoint x: 169, startPoint y: 154, endPoint x: 169, endPoint y: 177, distance: 23.0
click at [169, 154] on span "[PERSON_NAME]" at bounding box center [175, 154] width 108 height 25
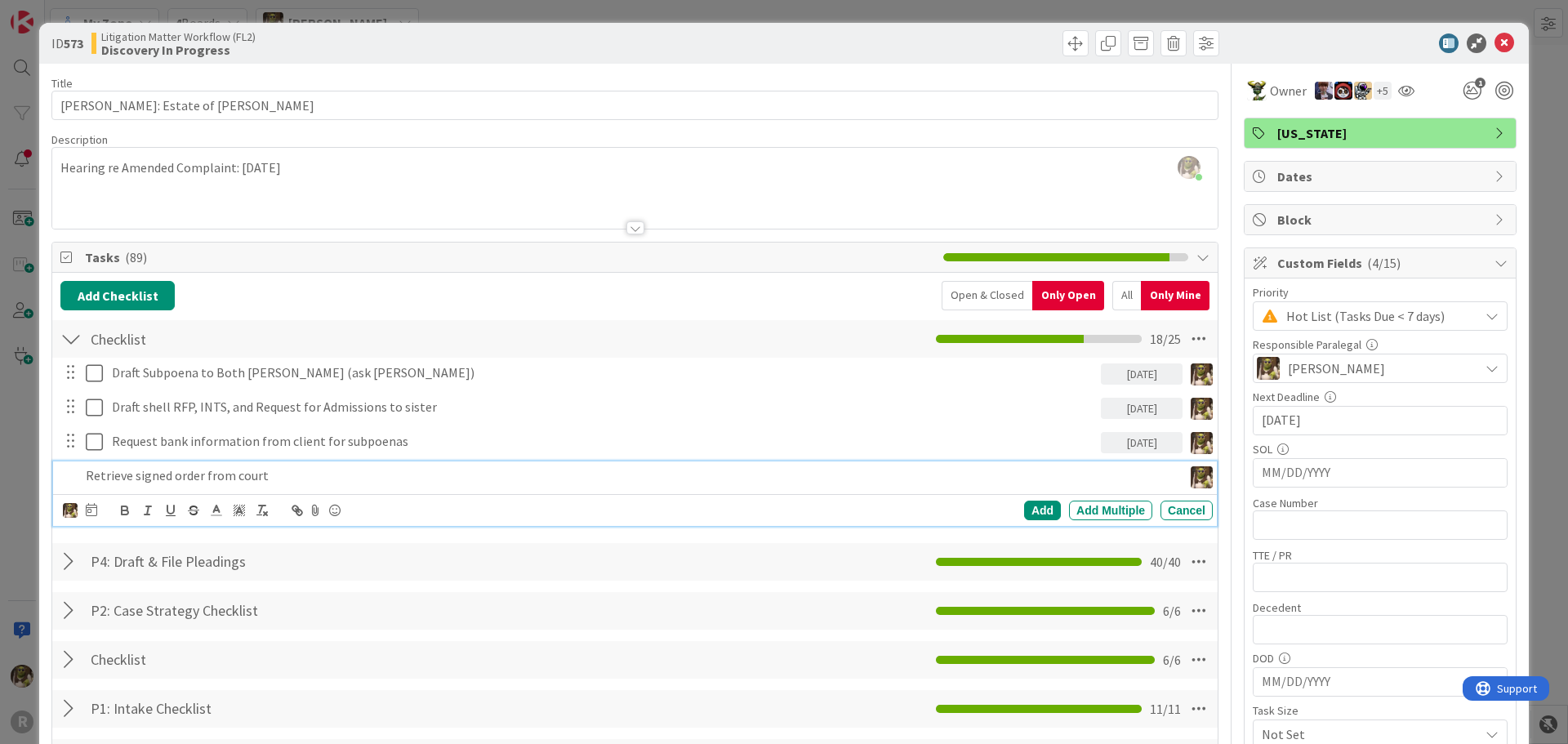
click at [95, 520] on div at bounding box center [91, 511] width 12 height 20
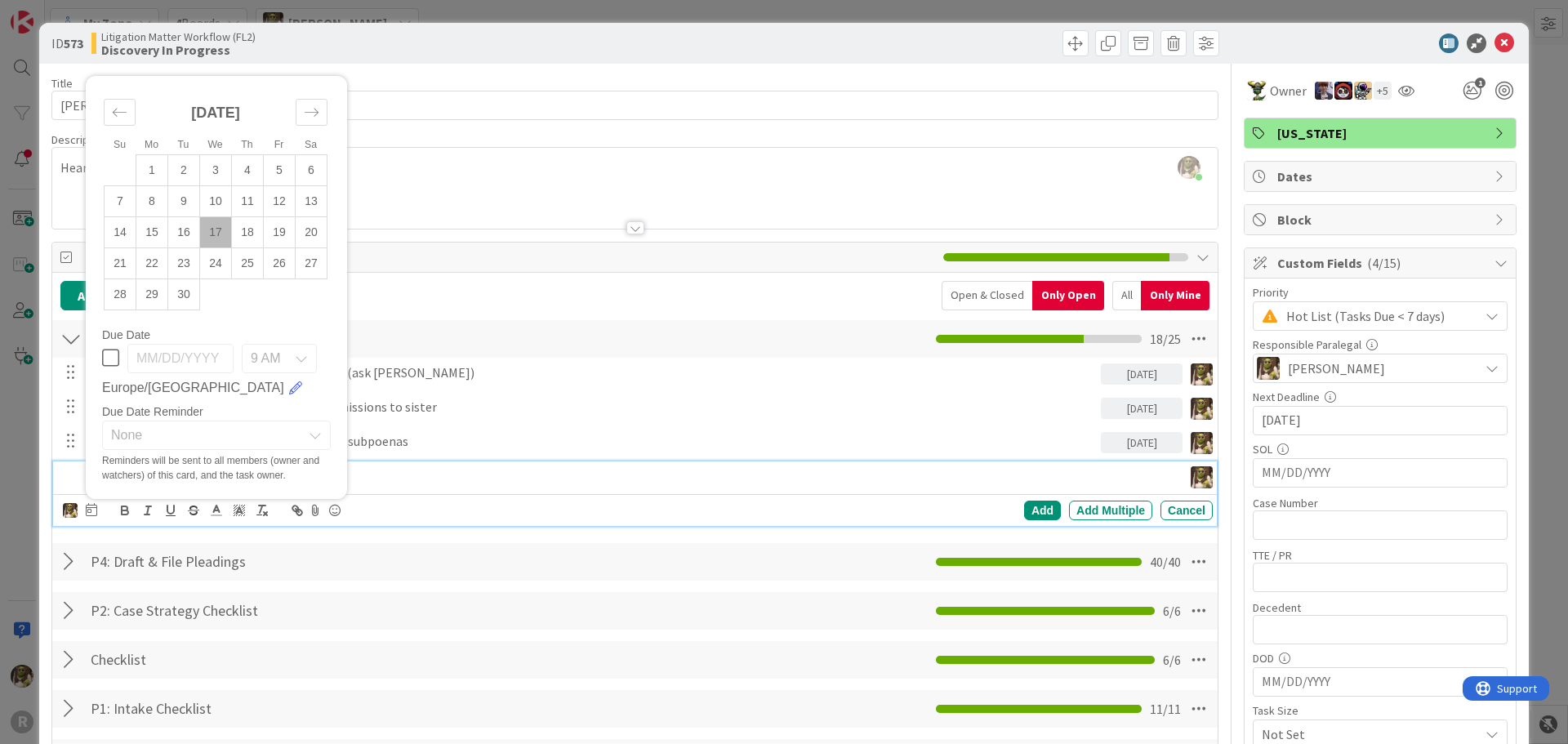
click at [203, 226] on td "17" at bounding box center [216, 232] width 31 height 31
click at [1032, 510] on div "Add" at bounding box center [1042, 511] width 36 height 20
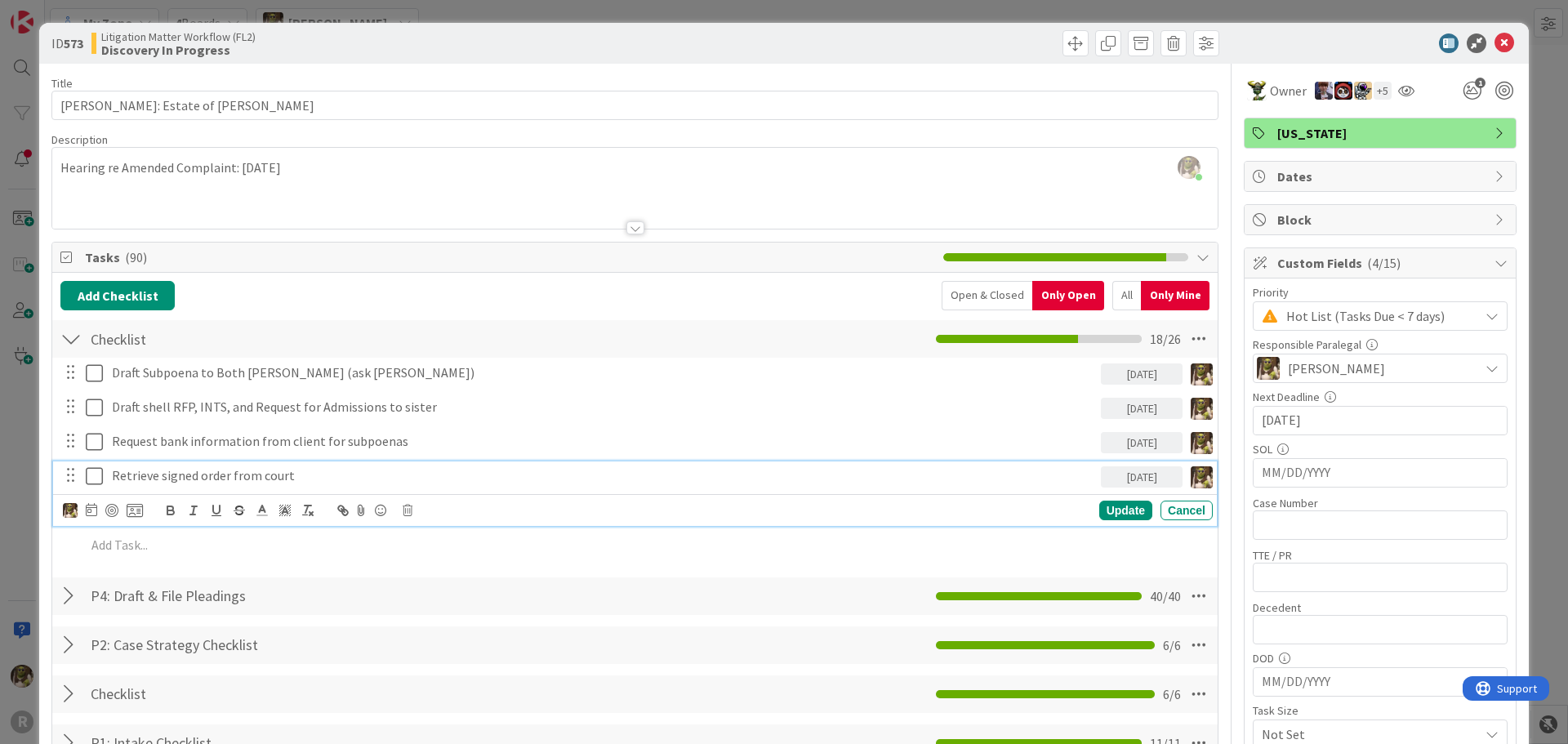
click at [157, 475] on p "Retrieve signed order from court" at bounding box center [603, 475] width 982 height 19
click at [111, 507] on div at bounding box center [111, 510] width 13 height 13
click at [1108, 502] on div "Update" at bounding box center [1125, 512] width 53 height 20
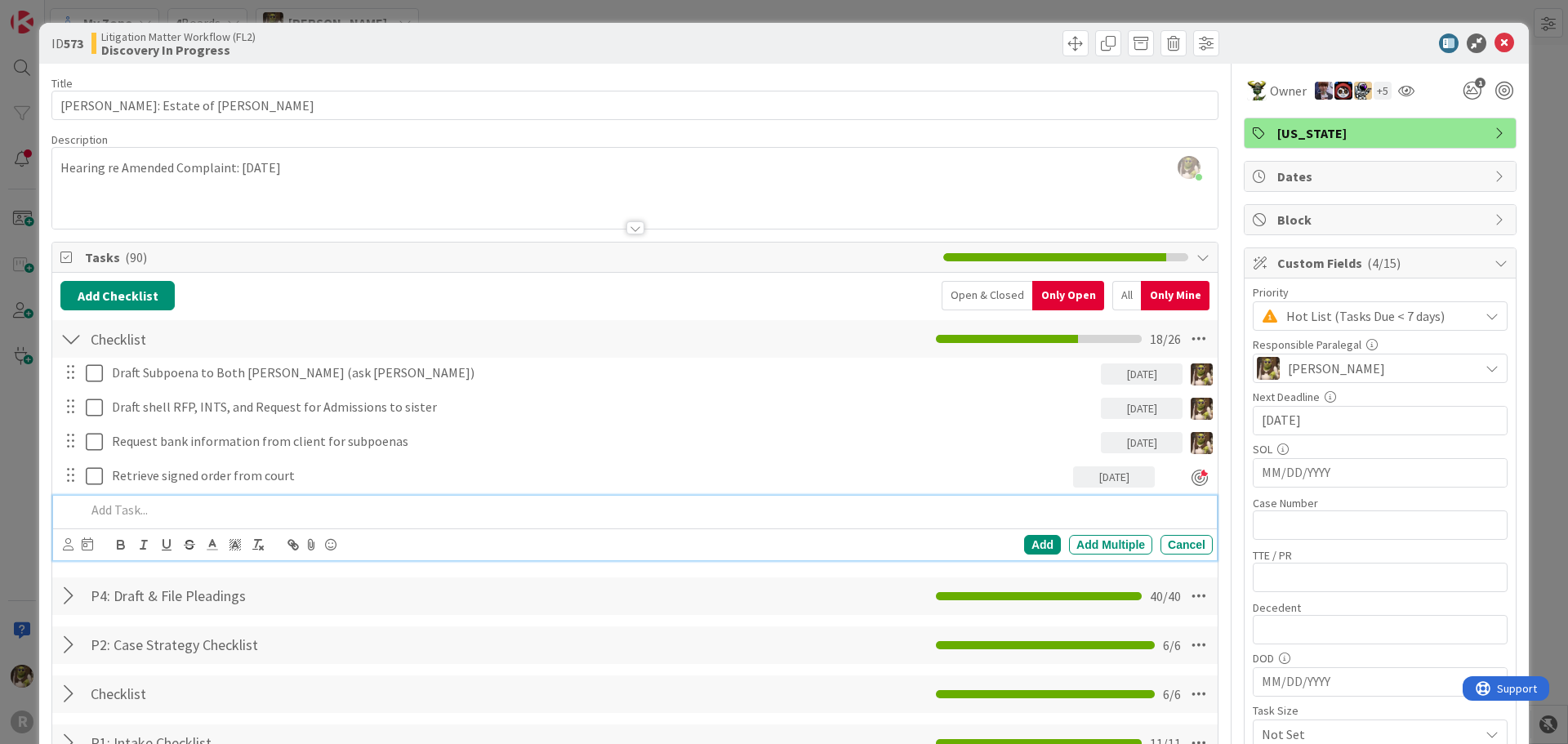
click at [179, 507] on p at bounding box center [645, 510] width 1120 height 19
click at [304, 509] on p "Draft subpoena to brother for bank recs, money rec'd from decedents accounts" at bounding box center [645, 510] width 1120 height 19
click at [71, 541] on icon at bounding box center [68, 544] width 11 height 12
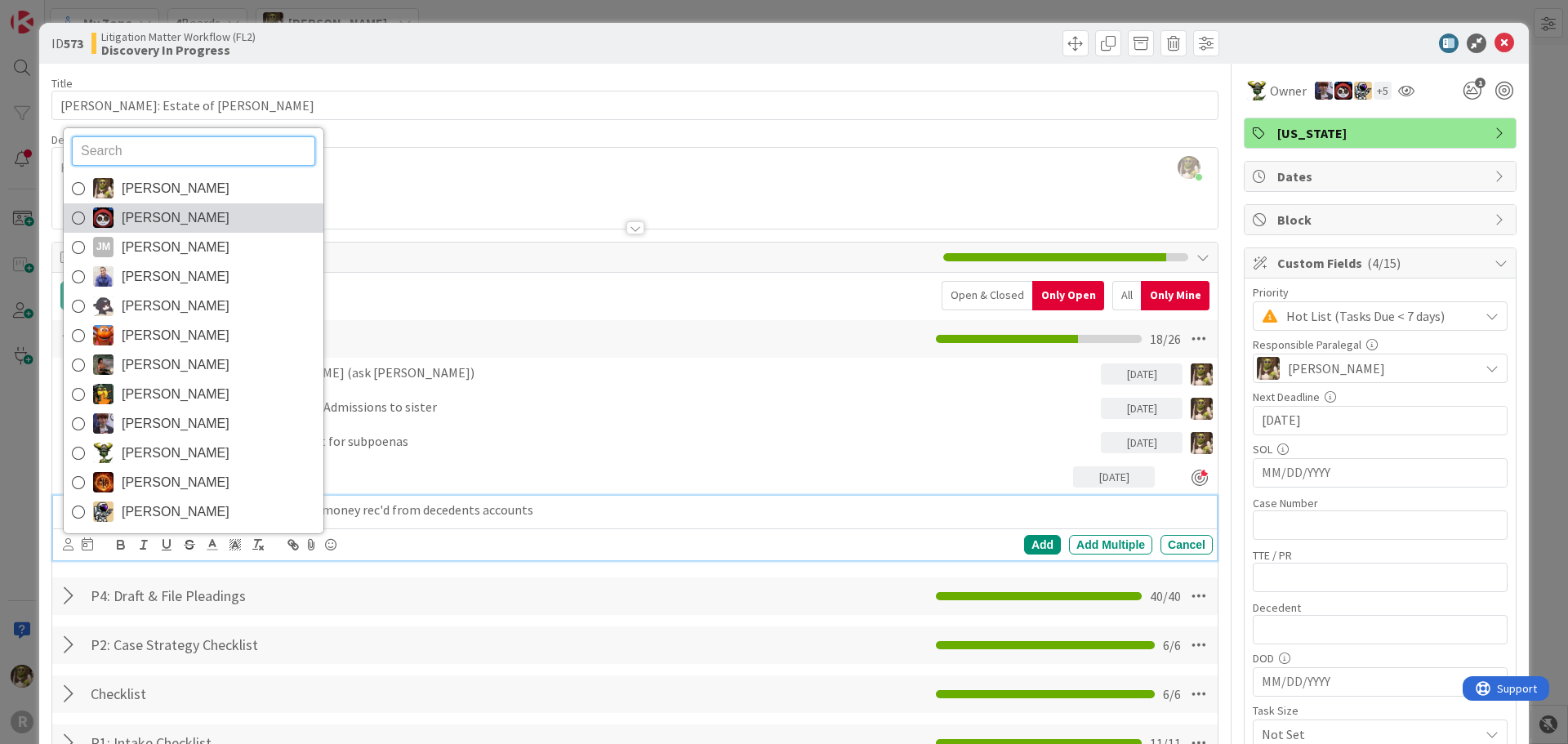
click at [149, 205] on div "[PERSON_NAME] [PERSON_NAME] [PERSON_NAME] [PERSON_NAME] [PERSON_NAME] [PERSON_N…" at bounding box center [193, 330] width 262 height 407
click at [153, 194] on span "[PERSON_NAME]" at bounding box center [175, 188] width 108 height 25
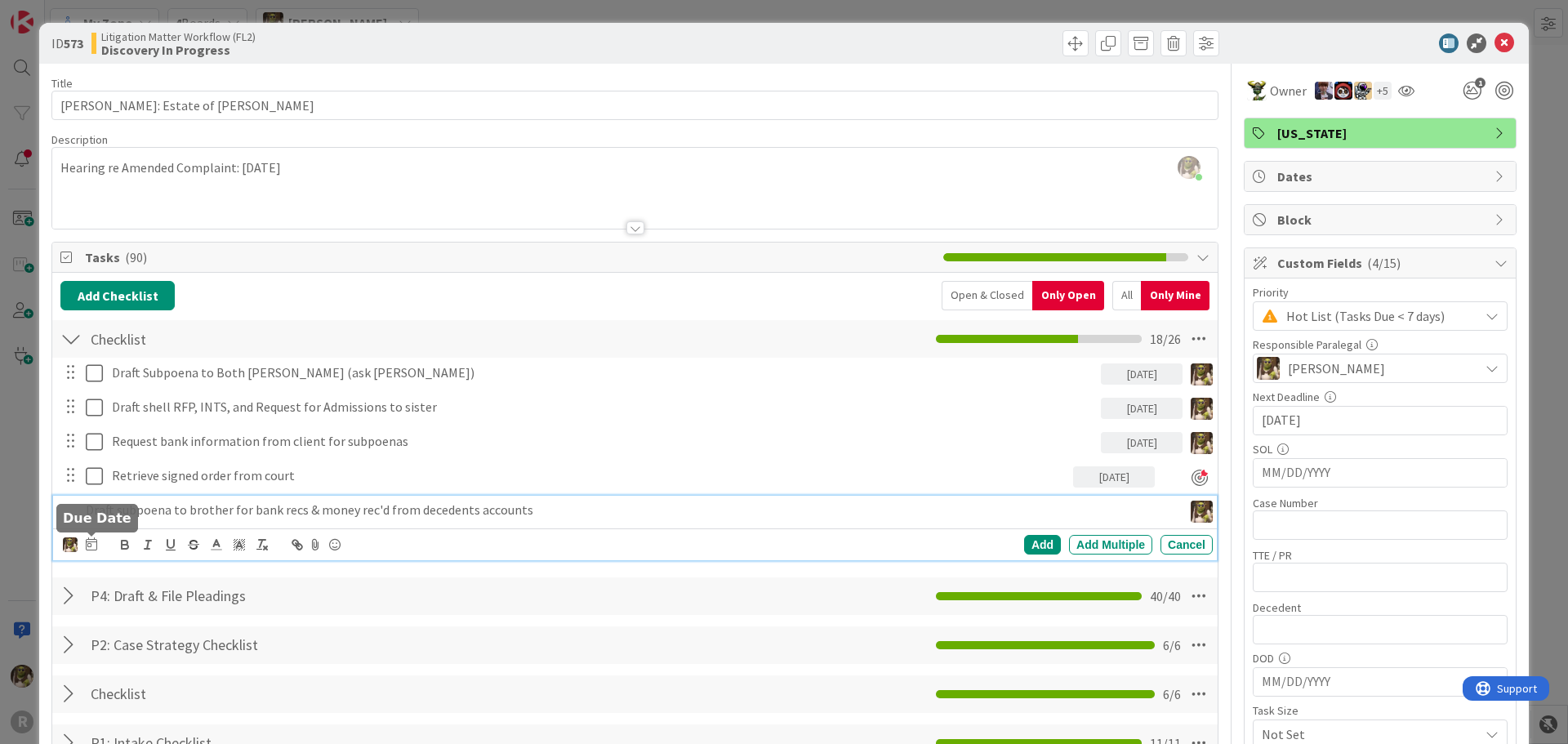
click at [94, 548] on icon at bounding box center [91, 543] width 12 height 13
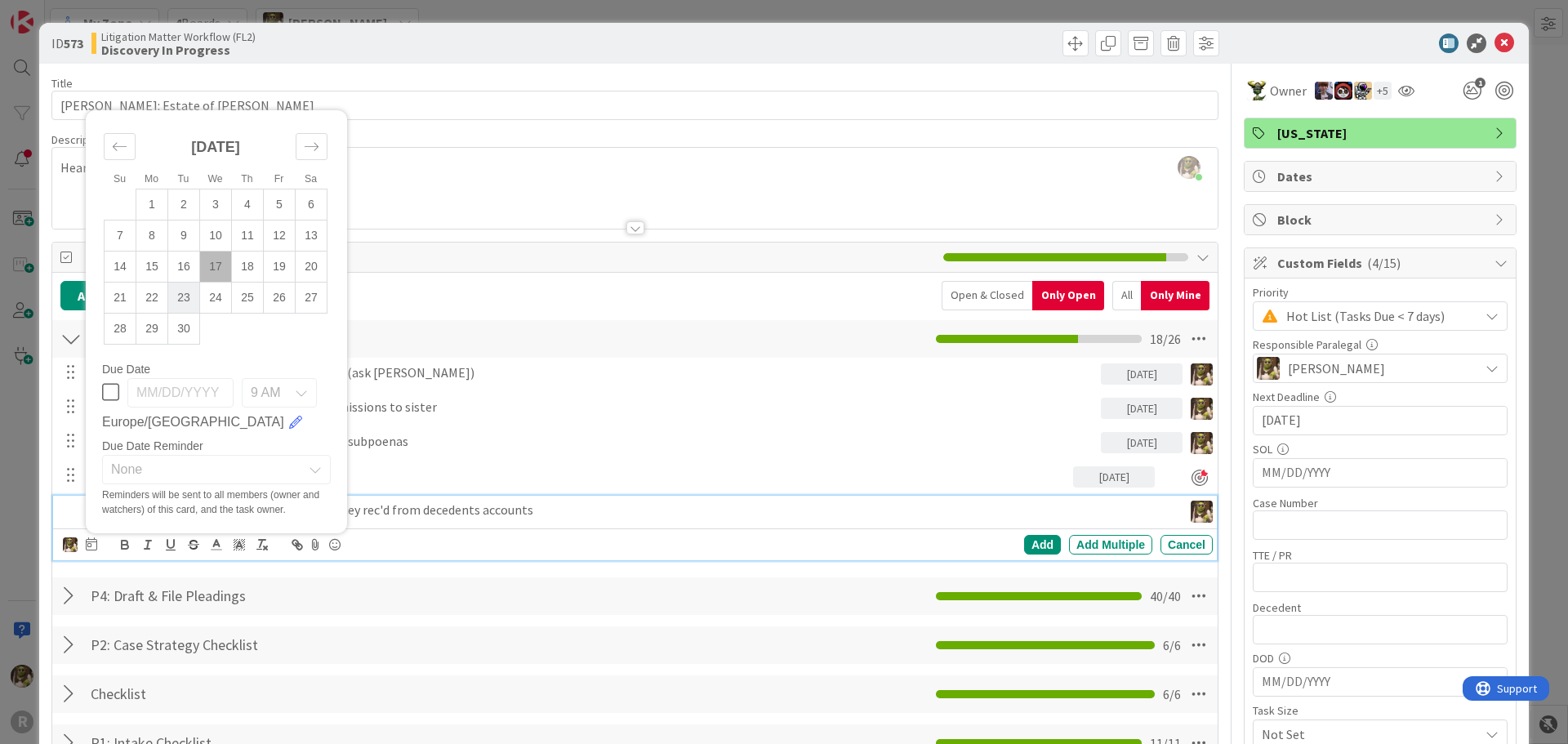
click at [190, 298] on td "23" at bounding box center [184, 297] width 31 height 31
click at [1029, 546] on div "Add" at bounding box center [1042, 545] width 36 height 20
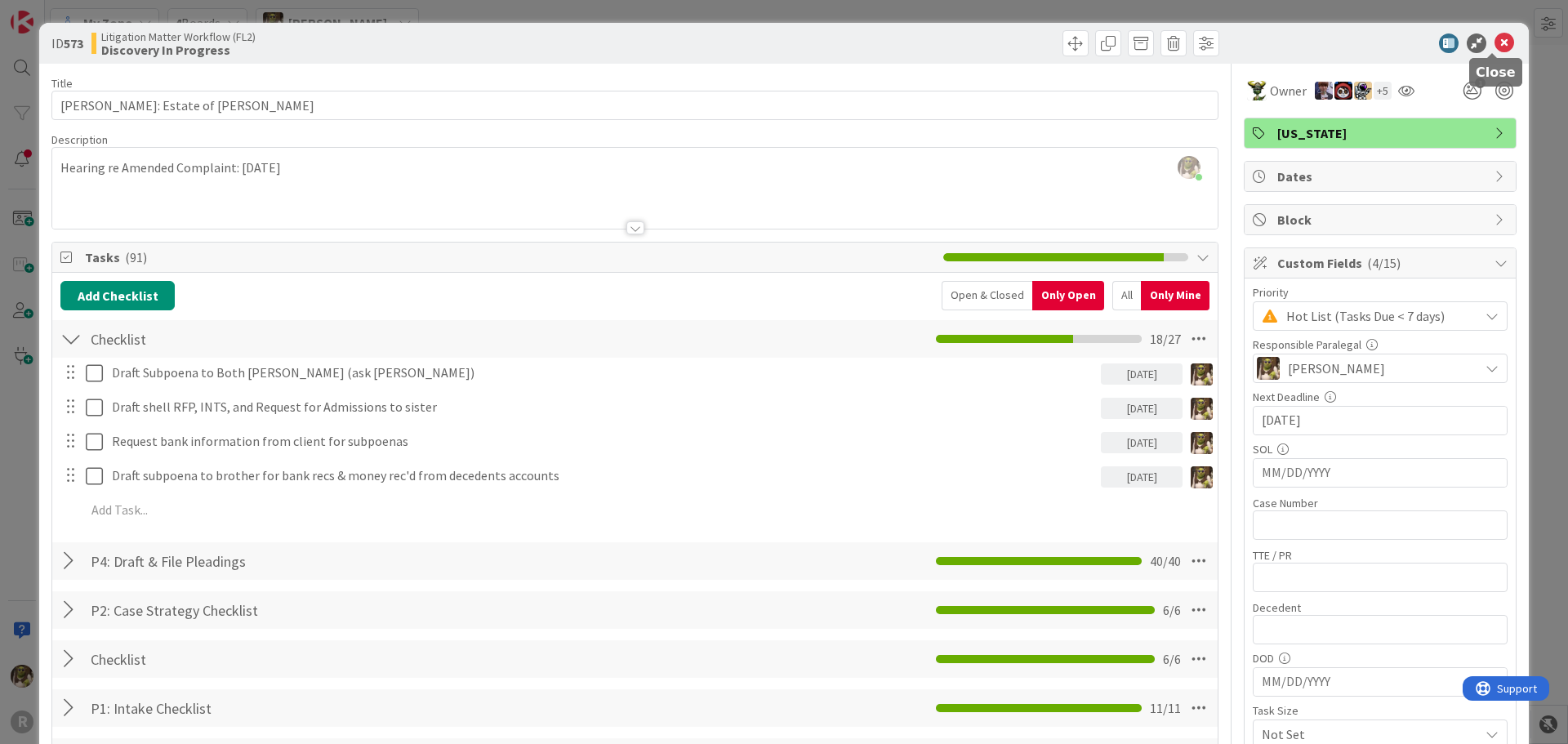
click at [1494, 41] on icon at bounding box center [1504, 43] width 20 height 20
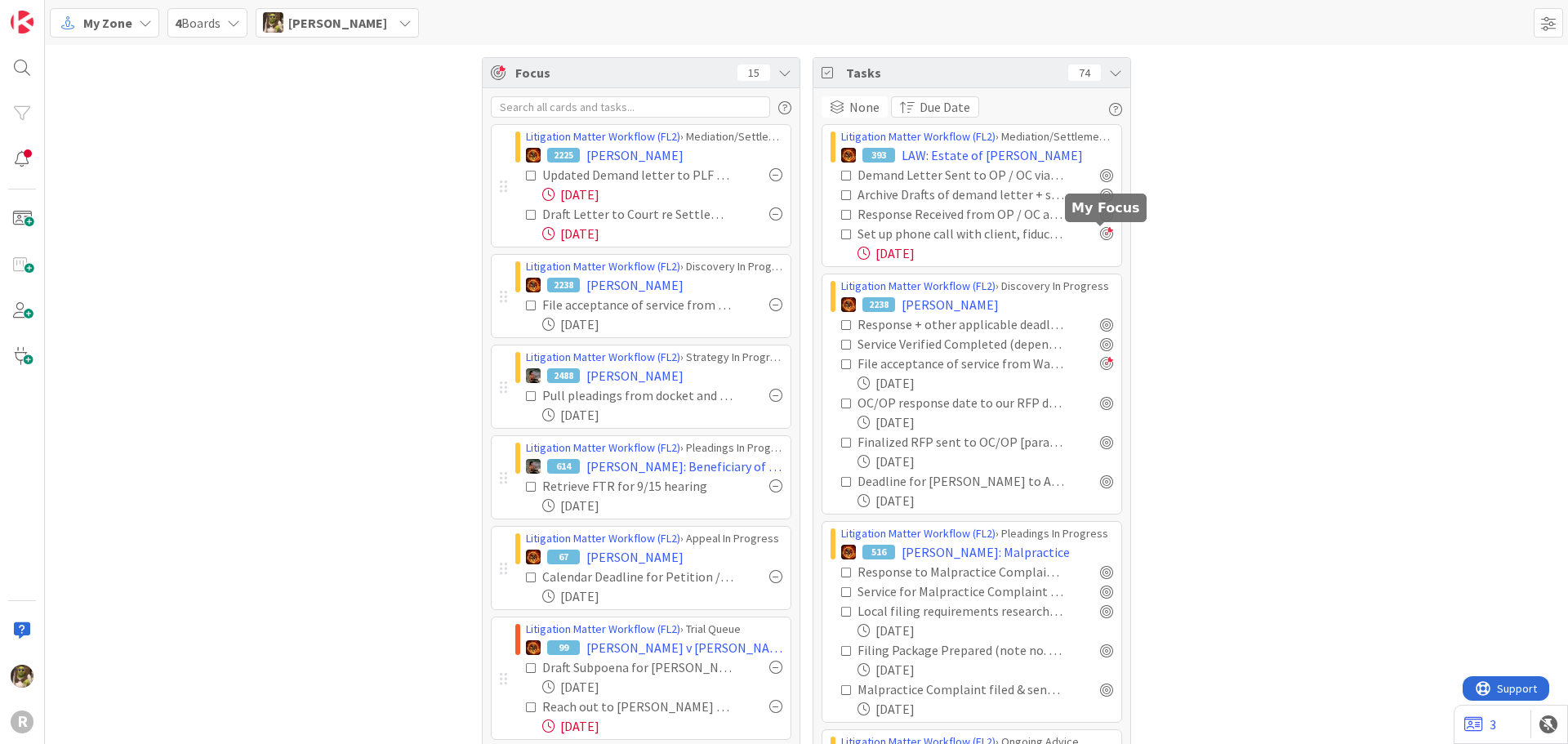
click at [1102, 235] on div at bounding box center [1105, 233] width 13 height 13
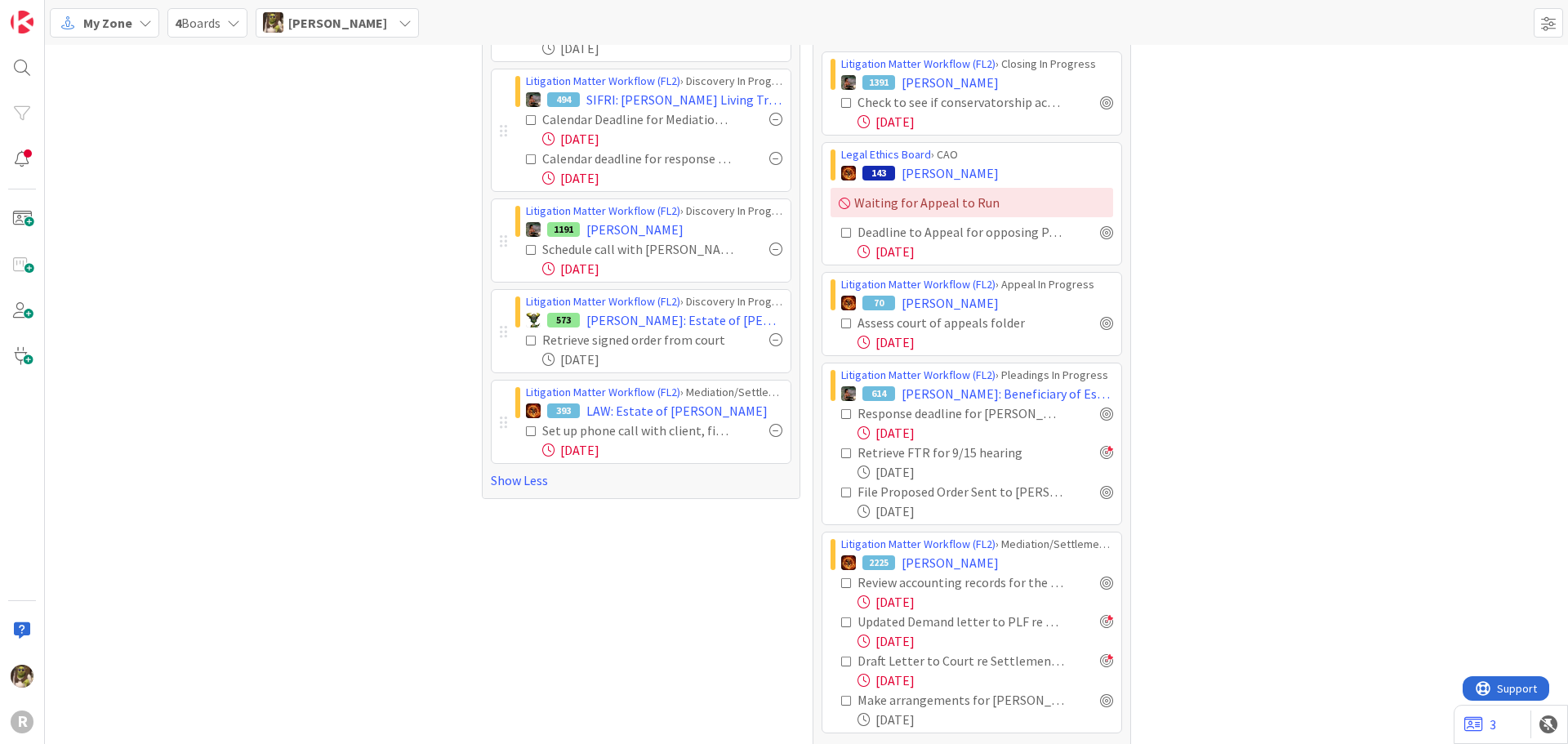
scroll to position [935, 0]
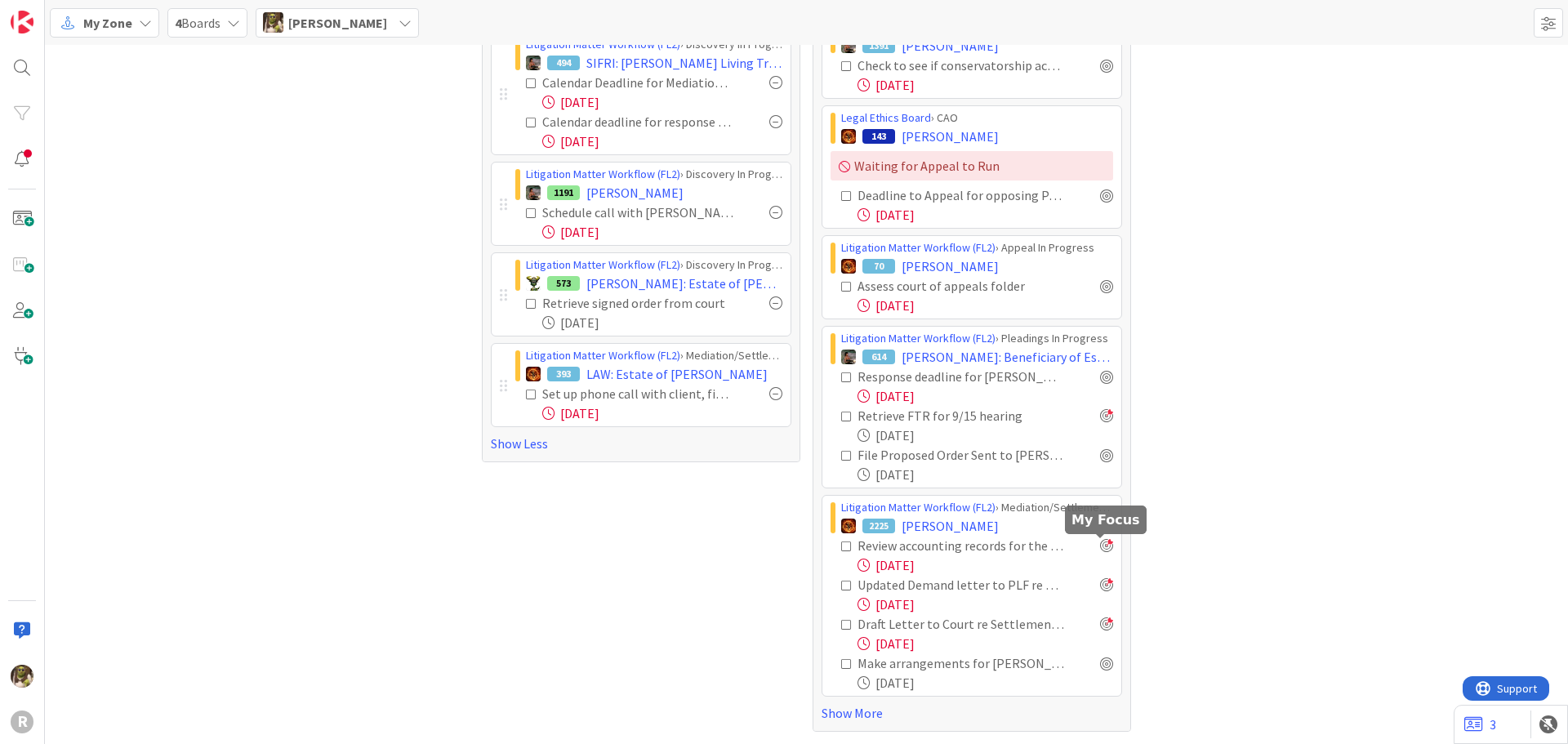
click at [1105, 551] on div at bounding box center [1105, 545] width 13 height 13
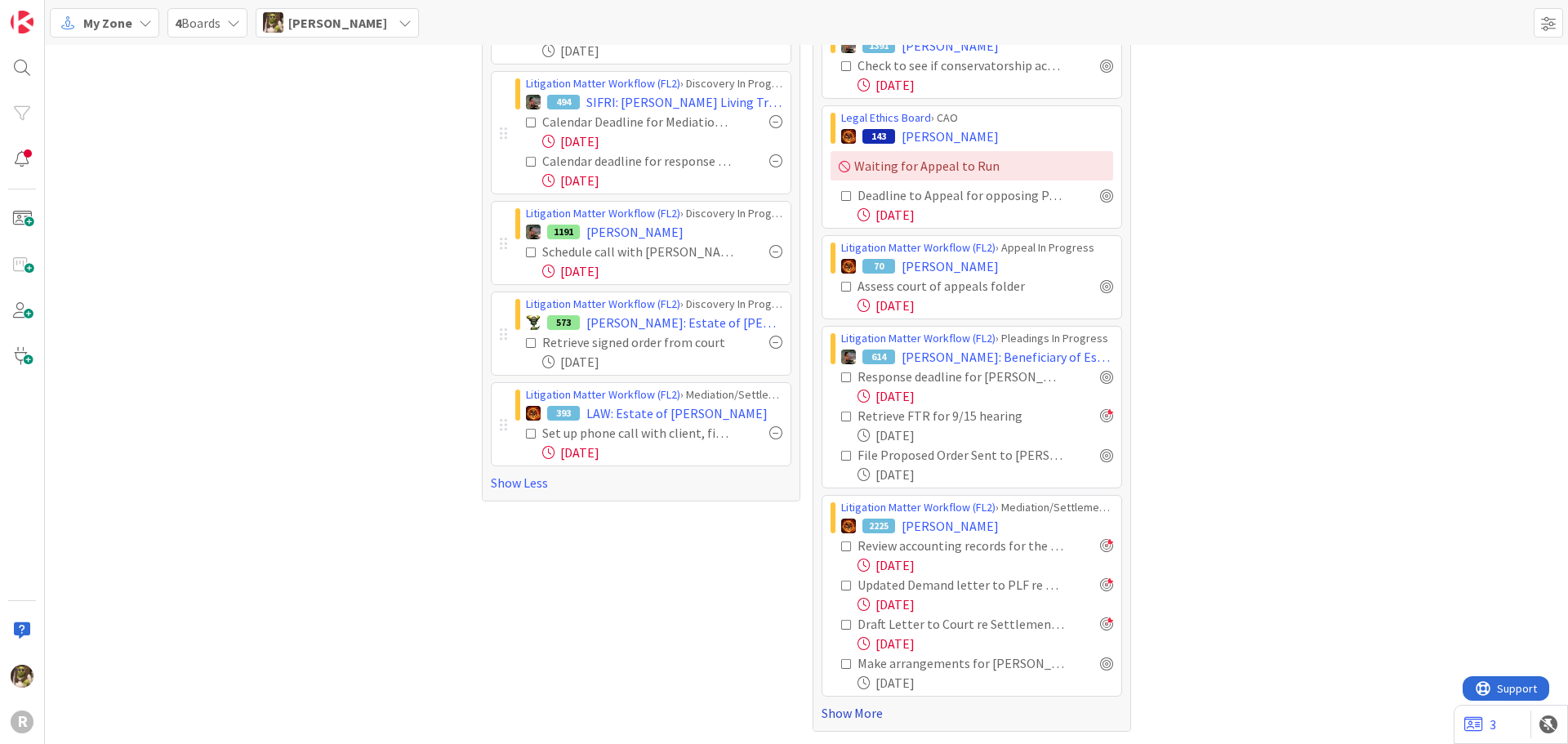
click at [854, 717] on link "Show More" at bounding box center [971, 713] width 301 height 20
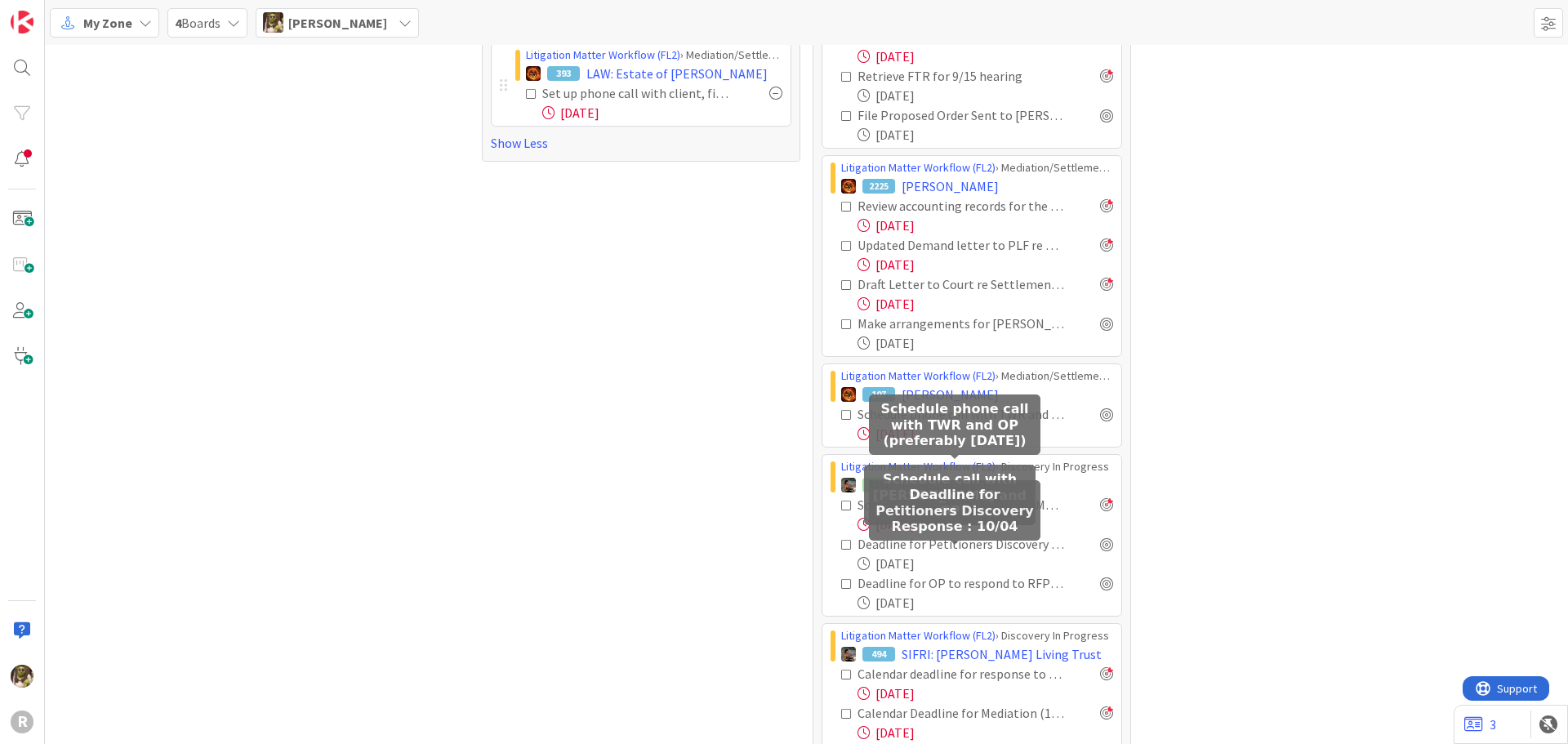
scroll to position [1301, 0]
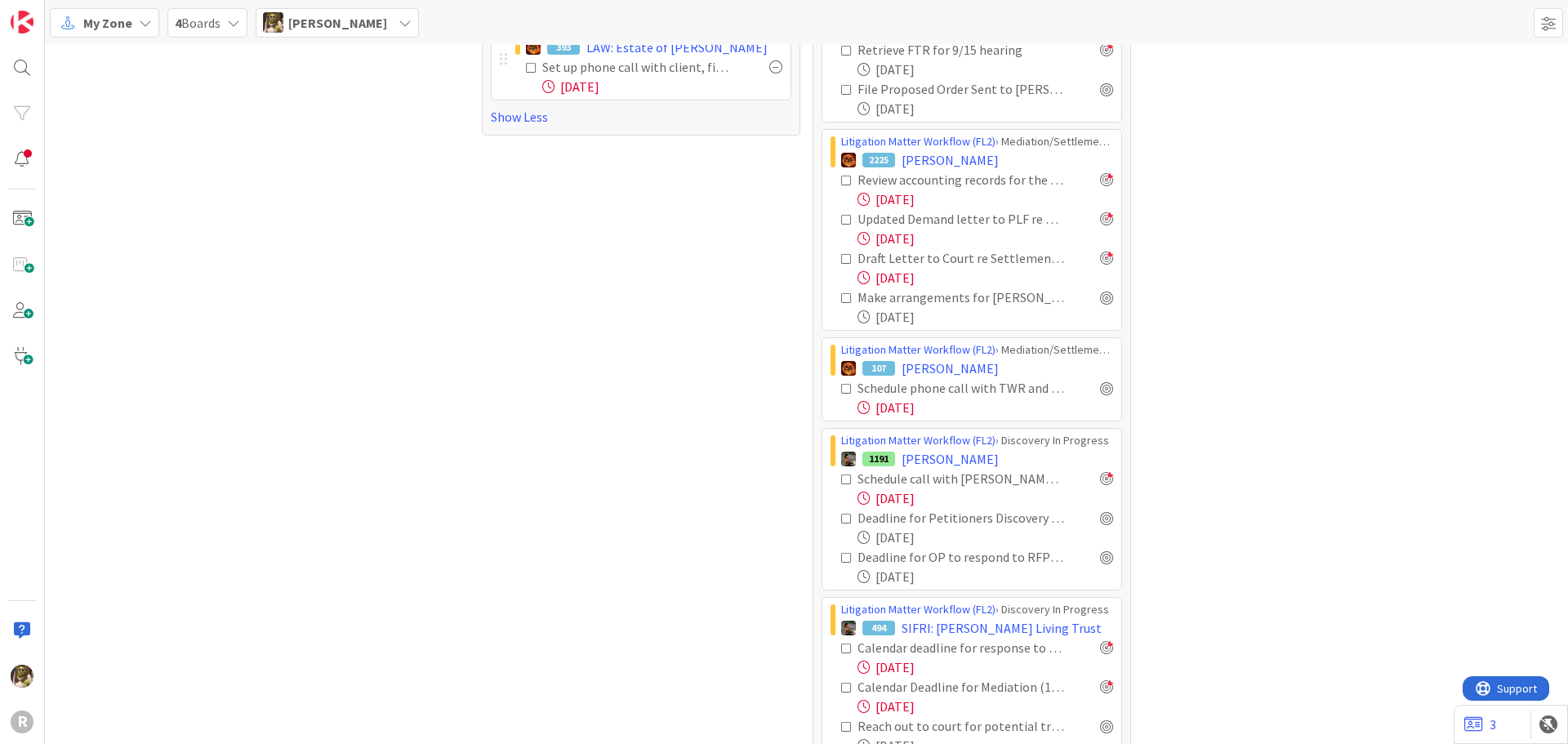
click at [841, 389] on icon at bounding box center [847, 389] width 12 height 12
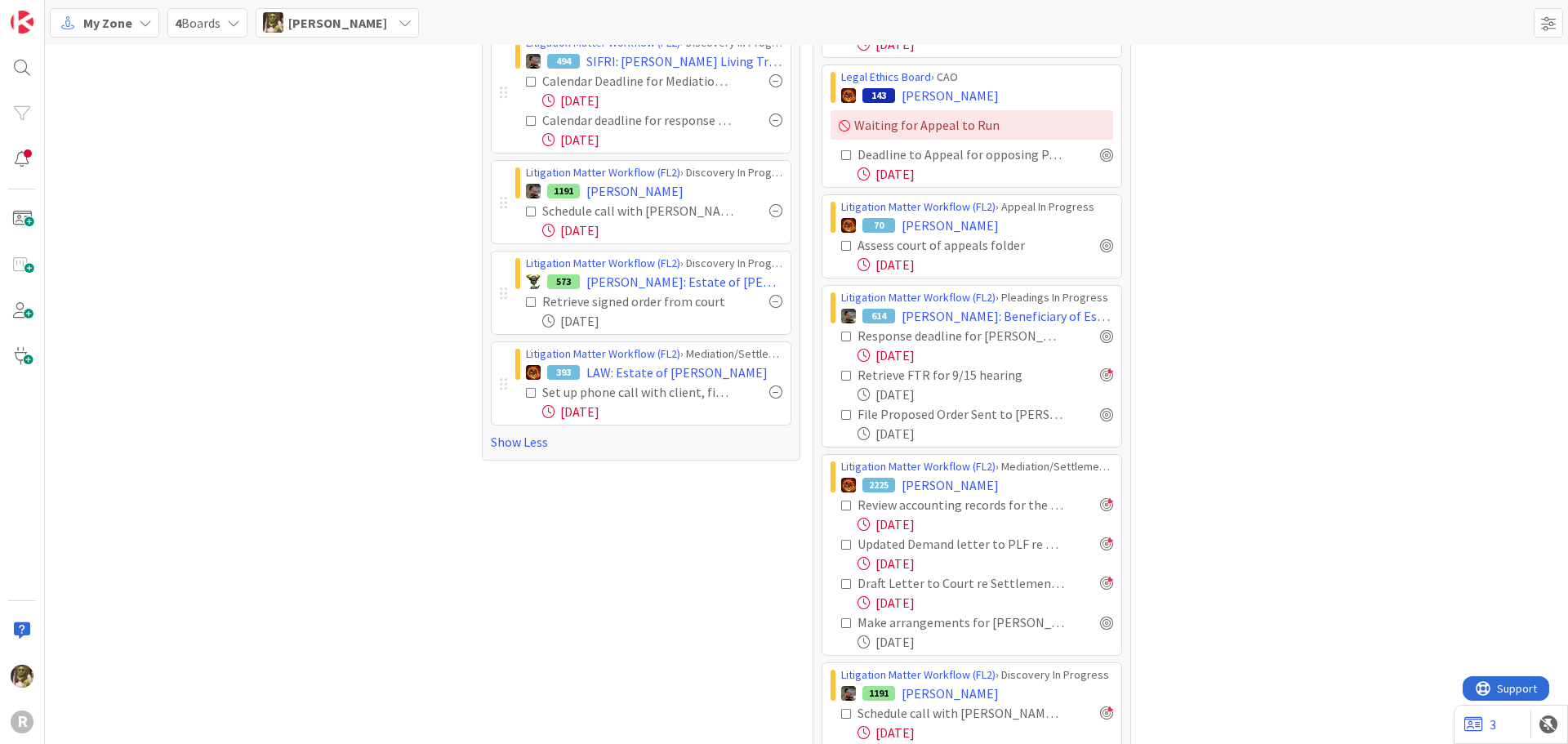
scroll to position [729, 0]
